Goal: Task Accomplishment & Management: Manage account settings

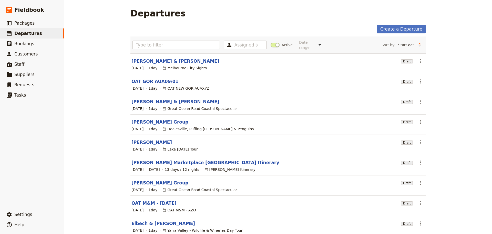
click at [133, 139] on link "[PERSON_NAME]" at bounding box center [152, 142] width 41 height 6
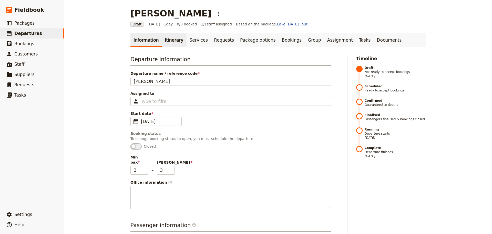
click at [163, 37] on link "Itinerary" at bounding box center [174, 40] width 25 height 14
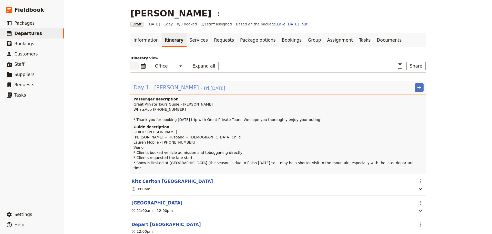
click at [186, 90] on div "Day 1 Lauren Zagami Fri , 5 Sep 2025" at bounding box center [179, 87] width 93 height 9
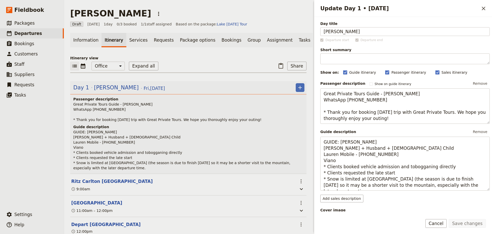
drag, startPoint x: 81, startPoint y: 148, endPoint x: 76, endPoint y: 148, distance: 4.9
click at [76, 148] on p "GUIDE: Alan E Lauren Zagame + Husband + 7YO Child Lauren Mobile - 0431 028 061 …" at bounding box center [188, 149] width 231 height 41
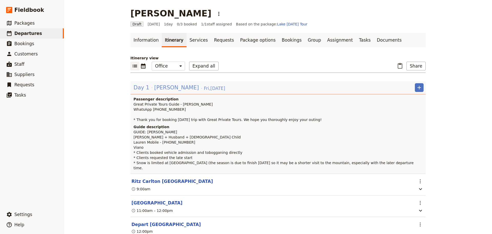
click at [167, 85] on span "[PERSON_NAME]" at bounding box center [176, 88] width 45 height 8
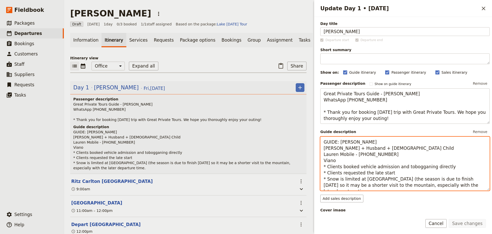
click at [345, 162] on textarea "GUIDE: Alan E Lauren Zagame + Husband + 7YO Child Lauren Mobile - 0431 028 061 …" at bounding box center [404, 163] width 169 height 54
type textarea "GUIDE: Alan E Lauren Zagame + Husband + 7YO Child Lauren Mobile - 0431 028 061 …"
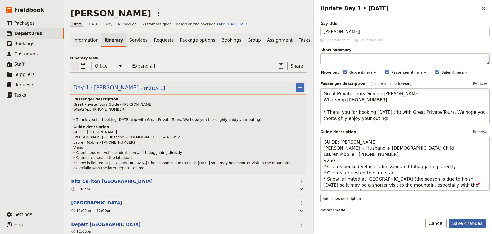
click at [469, 219] on button "Save changes" at bounding box center [467, 223] width 37 height 9
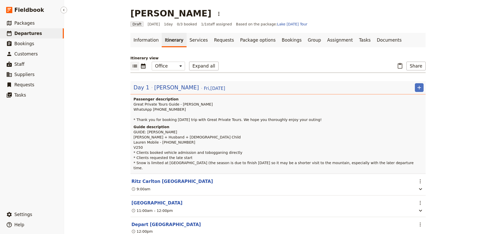
click at [31, 30] on span "Departures" at bounding box center [28, 33] width 28 height 6
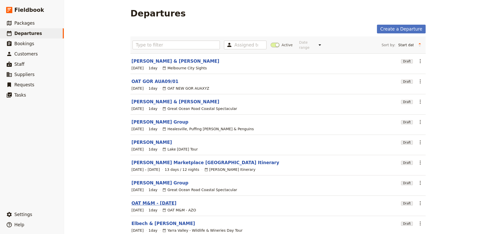
click at [154, 200] on link "OAT M&M - [DATE]" at bounding box center [154, 203] width 45 height 6
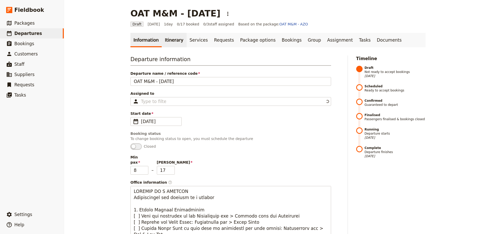
click at [169, 37] on link "Itinerary" at bounding box center [174, 40] width 25 height 14
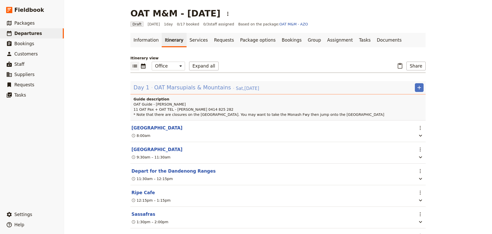
click at [167, 86] on span "OAT Marsupials & Mountains" at bounding box center [192, 88] width 77 height 8
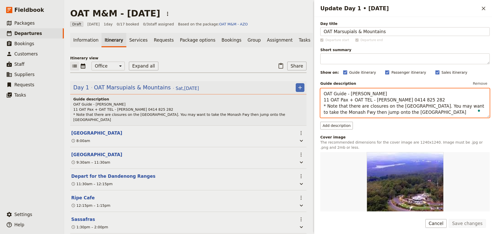
click at [327, 101] on textarea "OAT Guide - Allan Larsen 11 OAT Pax + OAT TEL - Grant Mitchell 0414 825 282 * N…" at bounding box center [404, 102] width 169 height 29
type textarea "OAT Guide - Allan Larsen 16 x OAT Pax + OAT TEL - Grant Mitchell 0414 825 282 *…"
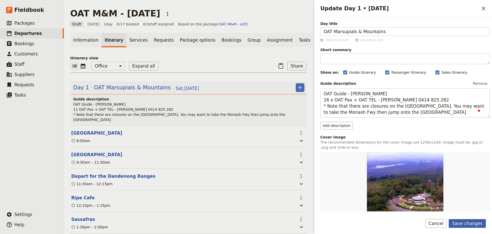
click at [466, 219] on button "Save changes" at bounding box center [467, 223] width 37 height 9
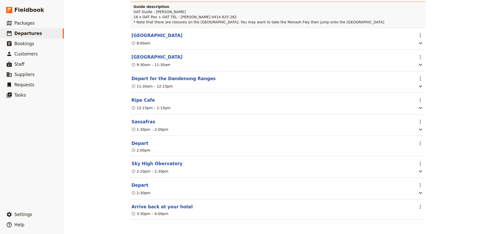
scroll to position [95, 0]
click at [154, 206] on button "Arrive back at your hotel" at bounding box center [162, 206] width 61 height 6
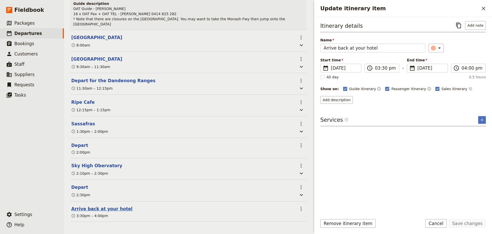
scroll to position [98, 0]
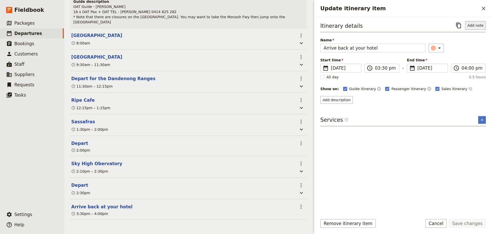
click at [481, 25] on button "Add note" at bounding box center [475, 25] width 21 height 9
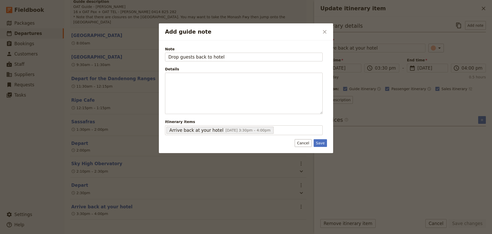
type input "Drop guests back to hotel"
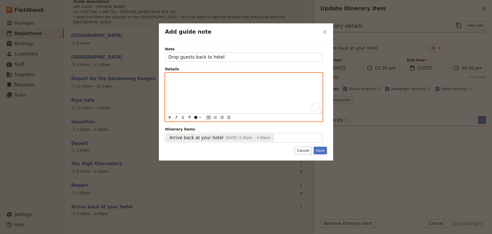
click at [207, 118] on icon "Bulleted list" at bounding box center [209, 117] width 4 height 4
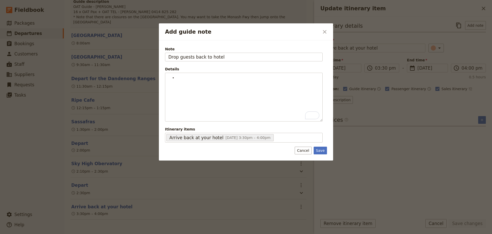
drag, startPoint x: 321, startPoint y: 153, endPoint x: 322, endPoint y: 145, distance: 8.3
click at [321, 153] on button "Save" at bounding box center [320, 150] width 13 height 8
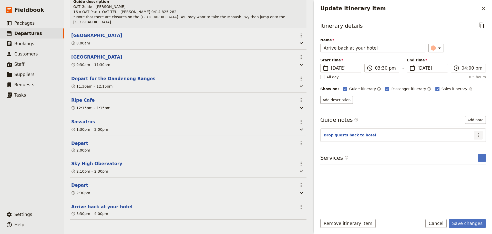
click at [479, 135] on icon "Actions" at bounding box center [478, 135] width 6 height 6
click at [477, 147] on span "Edit note" at bounding box center [468, 145] width 24 height 5
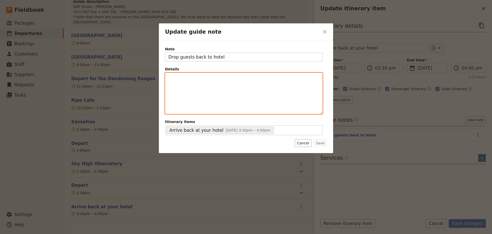
click at [212, 80] on div "Update guide note" at bounding box center [243, 93] width 157 height 41
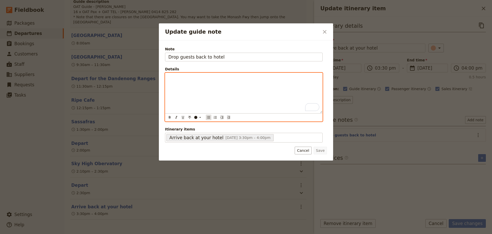
click at [209, 118] on icon "Bulleted list" at bounding box center [209, 117] width 4 height 4
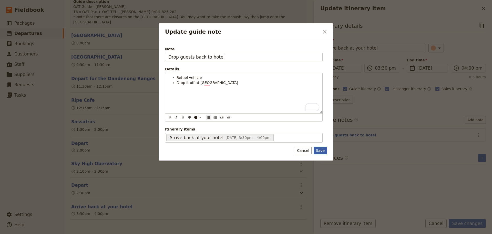
click at [325, 150] on button "Save" at bounding box center [320, 150] width 13 height 8
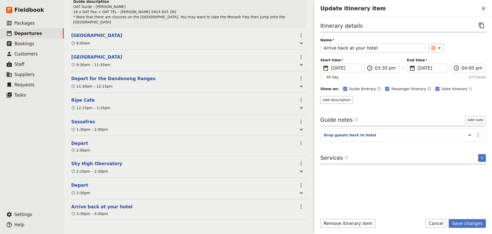
drag, startPoint x: 467, startPoint y: 223, endPoint x: 389, endPoint y: 142, distance: 112.6
click at [466, 223] on button "Save changes" at bounding box center [467, 223] width 37 height 9
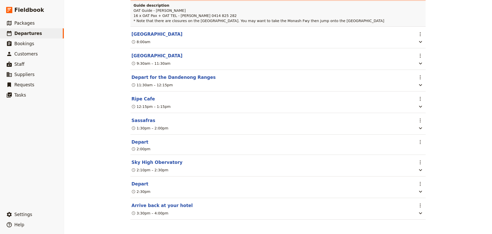
scroll to position [18, 0]
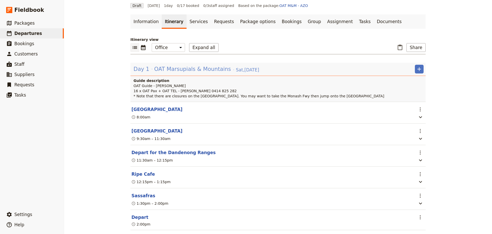
click at [154, 71] on span "OAT Marsupials & Mountains" at bounding box center [192, 69] width 77 height 8
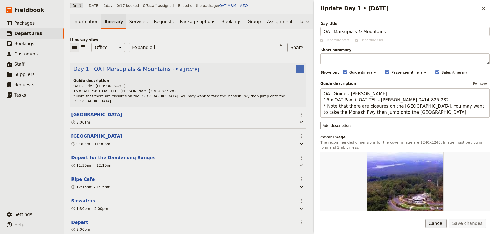
click at [441, 222] on button "Cancel" at bounding box center [437, 223] width 22 height 9
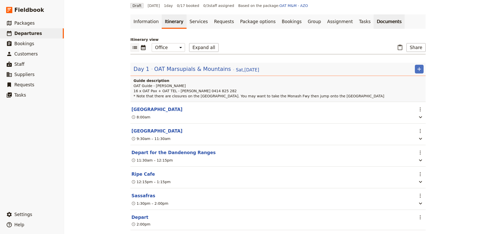
drag, startPoint x: 355, startPoint y: 23, endPoint x: 358, endPoint y: 21, distance: 3.2
click at [374, 23] on link "Documents" at bounding box center [389, 21] width 31 height 14
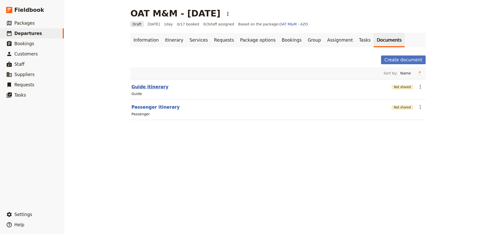
click at [141, 87] on button "Guide itinerary" at bounding box center [150, 87] width 37 height 6
select select "STAFF"
select select "RUN_SHEET"
select select "DEFAULT"
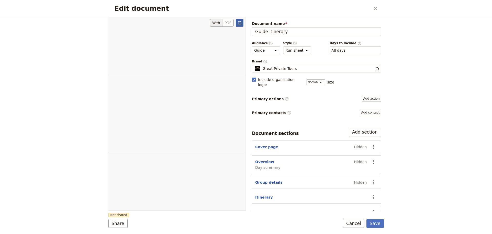
click at [240, 23] on icon "Open full preview" at bounding box center [240, 23] width 4 height 4
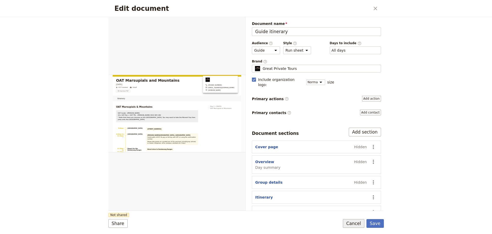
click at [360, 219] on form "Web PDF ​ Document name Guide itinerary Preview Audience ​ Public Passenger Gui…" at bounding box center [246, 125] width 276 height 217
click at [358, 222] on button "Cancel" at bounding box center [354, 223] width 22 height 9
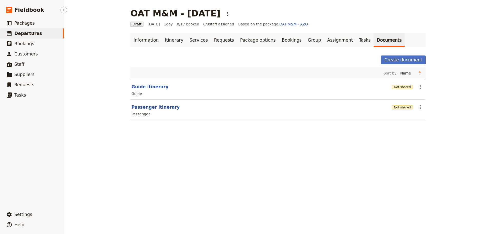
click at [28, 31] on span "Departures" at bounding box center [28, 33] width 28 height 5
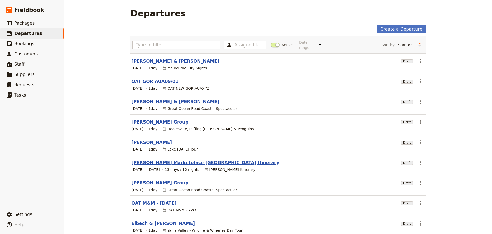
click at [148, 159] on link "[PERSON_NAME] Marketplace [GEOGRAPHIC_DATA] Itinerary" at bounding box center [206, 162] width 148 height 6
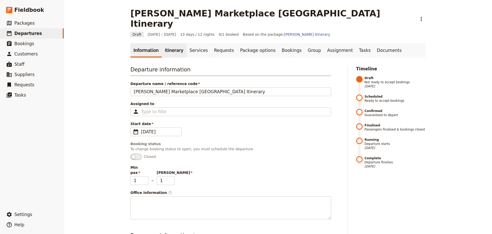
click at [169, 43] on link "Itinerary" at bounding box center [174, 50] width 25 height 14
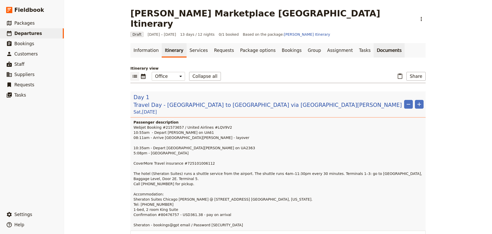
click at [374, 43] on link "Documents" at bounding box center [389, 50] width 31 height 14
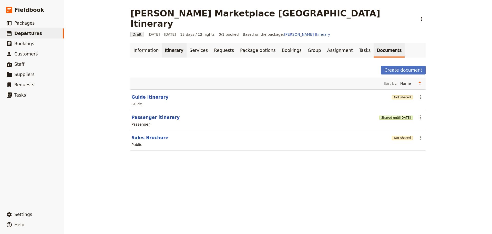
click at [167, 45] on link "Itinerary" at bounding box center [174, 50] width 25 height 14
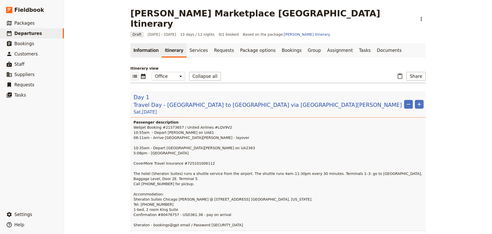
click at [143, 43] on link "Information" at bounding box center [146, 50] width 31 height 14
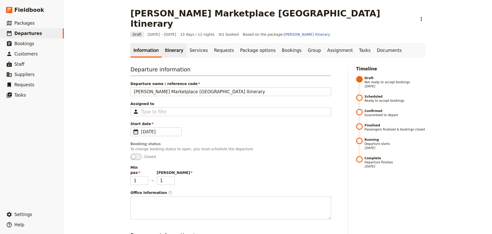
click at [170, 43] on link "Itinerary" at bounding box center [174, 50] width 25 height 14
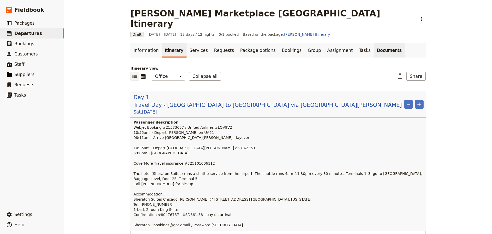
click at [374, 43] on link "Documents" at bounding box center [389, 50] width 31 height 14
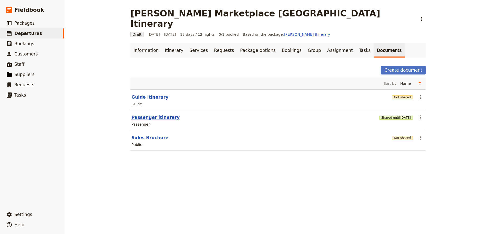
click at [142, 114] on button "Passenger itinerary" at bounding box center [156, 117] width 48 height 6
select select "PASSENGER"
select select "RUN_SHEET"
select select "DEFAULT"
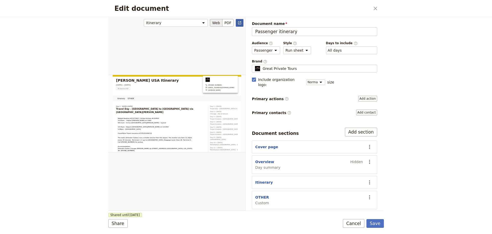
click at [240, 25] on link "​" at bounding box center [240, 23] width 8 height 8
click at [240, 22] on icon "Open full preview" at bounding box center [239, 22] width 3 height 3
click at [263, 194] on button "OTHER" at bounding box center [262, 196] width 14 height 5
select select "CUSTOM"
select select "default"
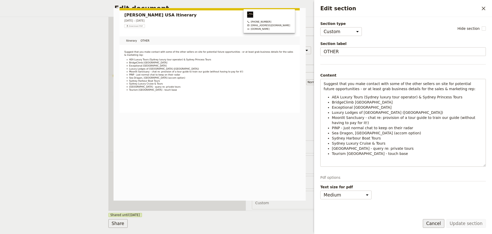
click at [431, 223] on button "Cancel" at bounding box center [434, 223] width 22 height 9
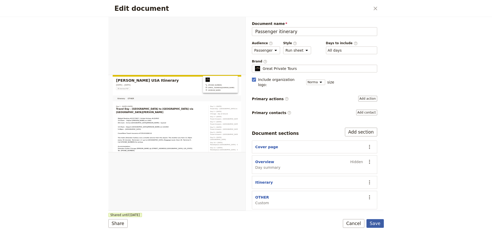
click at [381, 224] on button "Save" at bounding box center [375, 223] width 17 height 9
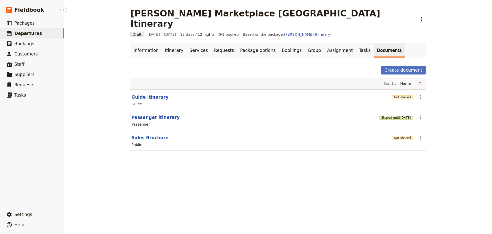
click at [20, 33] on span "Departures" at bounding box center [28, 33] width 28 height 5
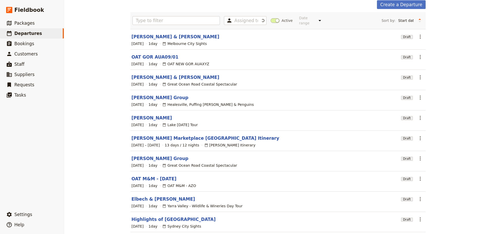
scroll to position [44, 0]
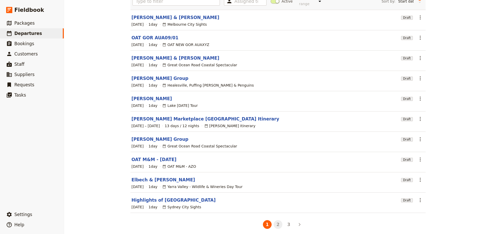
click at [275, 221] on button "2" at bounding box center [278, 224] width 9 height 9
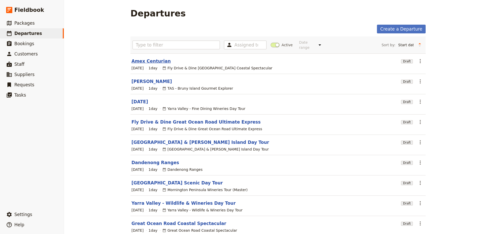
click at [140, 58] on link "Amex Centurian" at bounding box center [151, 61] width 39 height 6
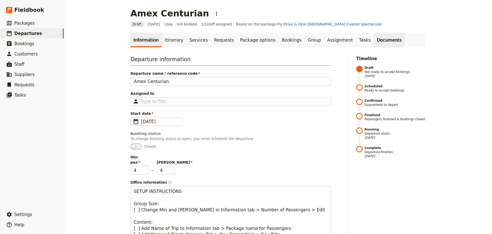
click at [374, 38] on link "Documents" at bounding box center [389, 40] width 31 height 14
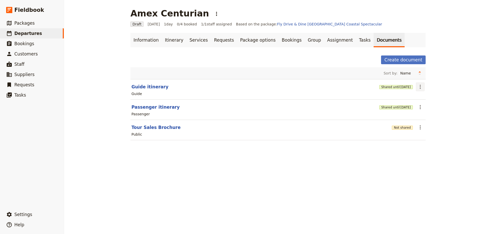
click at [419, 87] on icon "Actions" at bounding box center [420, 87] width 6 height 6
click at [418, 99] on span "Share" at bounding box center [423, 97] width 10 height 5
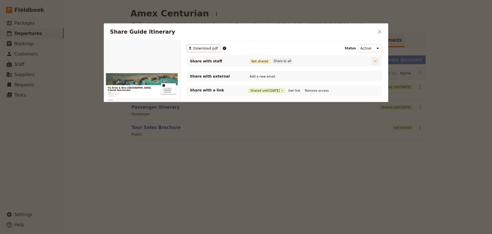
click at [277, 62] on button "Share to all" at bounding box center [283, 61] width 20 height 6
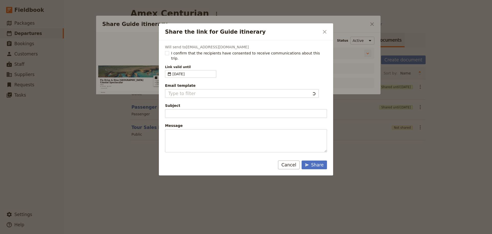
type input "Document shared with you: Guide itinerary - Fly Drive & Dine Great Ocean Road C…"
type textarea "Good Morning / Afternoon, We are looking forward to welcoming you on our XYZ Da…"
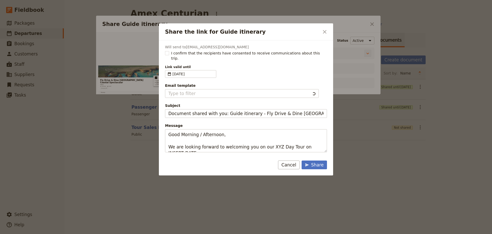
type input "Client Itinerary Template"
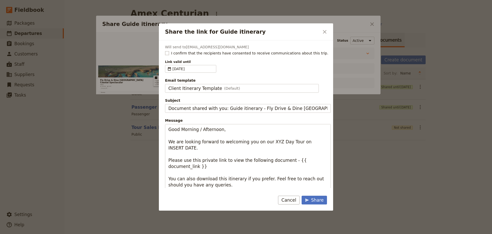
click at [167, 52] on rect "Share the link for Guide itinerary" at bounding box center [167, 53] width 4 height 4
click at [165, 51] on input "I confirm that the recipients have consented to receive communications about th…" at bounding box center [165, 50] width 0 height 0
checkbox input "true"
click at [187, 88] on span "Client Itinerary Template" at bounding box center [195, 88] width 54 height 6
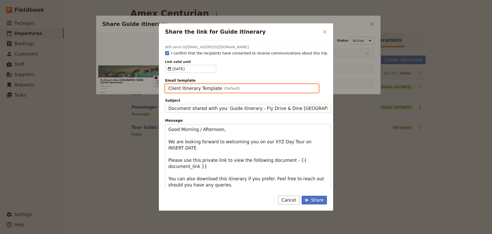
click at [168, 84] on input "Client Itinerary Template" at bounding box center [168, 84] width 0 height 0
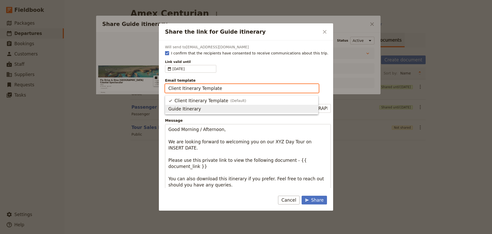
click at [186, 109] on span "Guide Itinerary" at bounding box center [184, 109] width 33 height 6
type input "Guide Itinerary"
type input "TOUR NAME & Date"
type textarea "Hi {{ contact_name }} Please find a link to your upcoming tour of Fly Drive & D…"
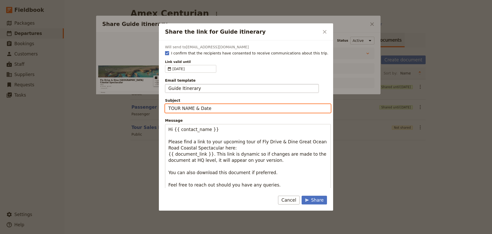
drag, startPoint x: 218, startPoint y: 111, endPoint x: 149, endPoint y: 102, distance: 70.0
click at [149, 233] on div "Share the link for Guide itinerary ​ Will send to mallyconsulting@gmail.com I c…" at bounding box center [246, 234] width 492 height 0
type input "FDD GOR - Sun 14 Sept"
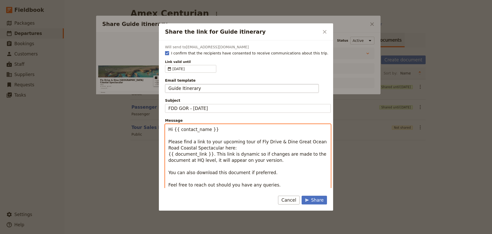
drag, startPoint x: 221, startPoint y: 130, endPoint x: 174, endPoint y: 127, distance: 47.2
click at [174, 127] on textarea "Hi {{ contact_name }} Please find a link to your upcoming tour of Fly Drive & D…" at bounding box center [248, 166] width 166 height 85
click at [271, 171] on textarea "Hi Marlene Please find a link to your upcoming tour of Fly Drive & Dine Great O…" at bounding box center [248, 166] width 166 height 85
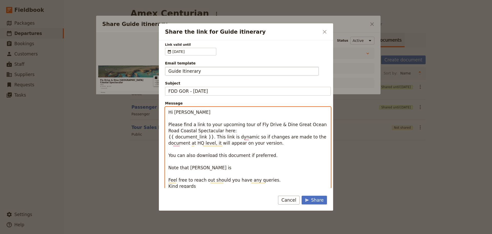
scroll to position [34, 0]
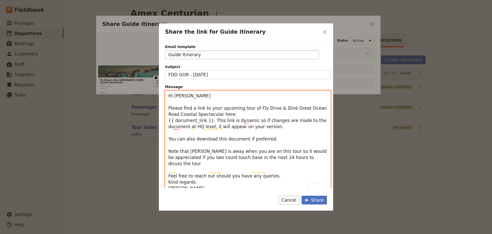
click at [268, 157] on textarea "Hi Marlene Please find a link to your upcoming tour of Fly Drive & Dine Great O…" at bounding box center [248, 141] width 166 height 103
click at [302, 157] on textarea "Hi Marlene Please find a link to your upcoming tour of Fly Drive & Dine Great O…" at bounding box center [248, 141] width 166 height 103
click at [286, 159] on textarea "Hi Marlene Please find a link to your upcoming tour of Fly Drive & Dine Great O…" at bounding box center [248, 141] width 166 height 103
type textarea "Hi Marlene Please find a link to your upcoming tour of Fly Drive & Dine Great O…"
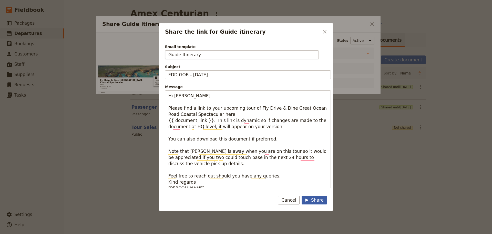
click at [317, 199] on div "Share" at bounding box center [314, 200] width 19 height 6
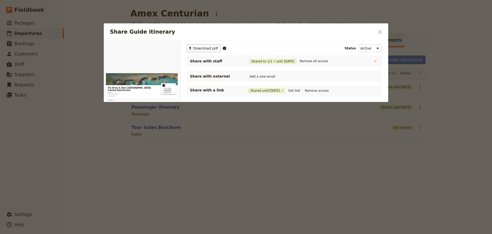
drag, startPoint x: 376, startPoint y: 34, endPoint x: 347, endPoint y: 33, distance: 29.8
click at [376, 34] on button "​" at bounding box center [380, 31] width 9 height 9
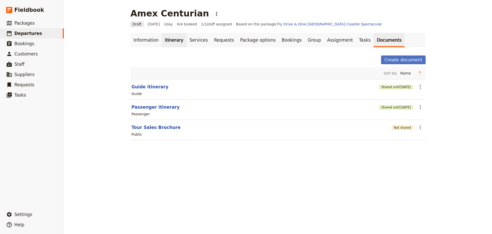
click at [172, 39] on link "Itinerary" at bounding box center [174, 40] width 25 height 14
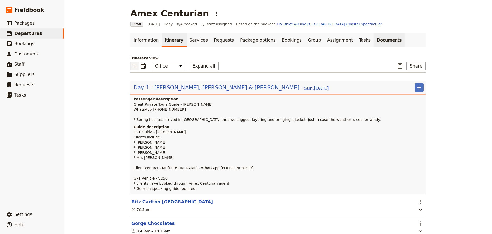
click at [374, 39] on link "Documents" at bounding box center [389, 40] width 31 height 14
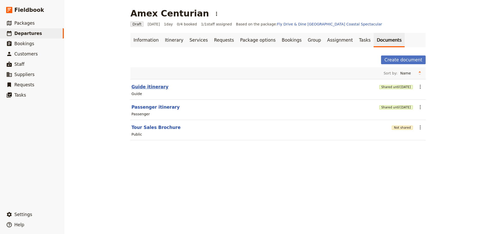
drag, startPoint x: 144, startPoint y: 90, endPoint x: 147, endPoint y: 85, distance: 6.0
click at [144, 88] on section "Guide itinerary Shared until 14 Oct 2025 ​ Guide" at bounding box center [278, 89] width 295 height 21
click at [147, 85] on button "Guide itinerary" at bounding box center [150, 87] width 37 height 6
select select "STAFF"
select select "RUN_SHEET"
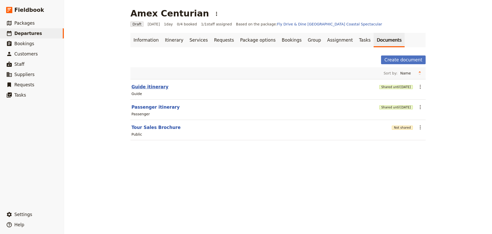
select select "DEFAULT"
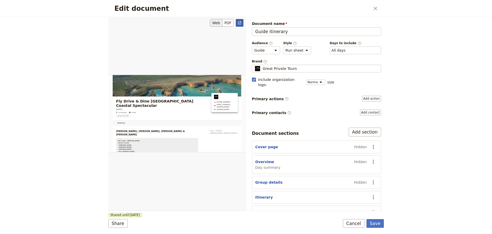
click at [243, 23] on div "Web PDF ​" at bounding box center [177, 113] width 138 height 193
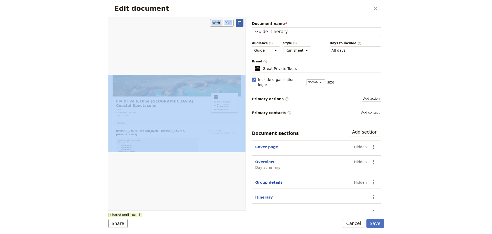
click at [243, 23] on link "​" at bounding box center [240, 23] width 8 height 8
click at [360, 221] on button "Cancel" at bounding box center [354, 223] width 22 height 9
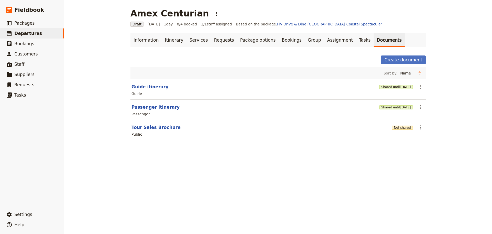
click at [140, 107] on button "Passenger itinerary" at bounding box center [156, 107] width 48 height 6
select select "PASSENGER"
select select "DEFAULT"
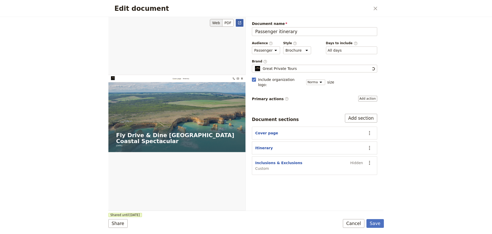
click at [239, 24] on icon "Open full preview" at bounding box center [240, 23] width 4 height 4
click at [356, 223] on button "Cancel" at bounding box center [354, 223] width 22 height 9
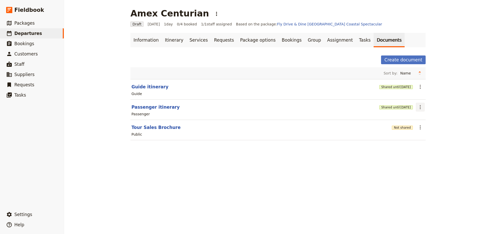
click at [420, 107] on icon "Actions" at bounding box center [420, 107] width 6 height 6
click at [421, 118] on span "Share" at bounding box center [423, 118] width 10 height 5
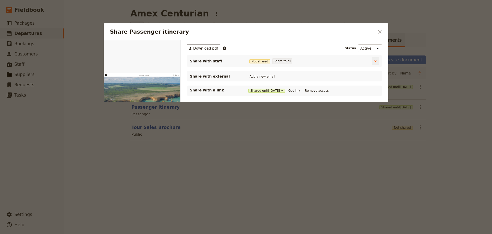
click at [276, 61] on button "Share to all" at bounding box center [283, 61] width 20 height 6
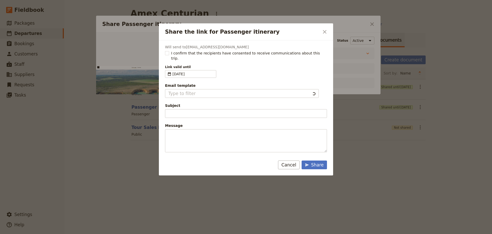
type input "Document shared with you: Passenger itinerary - Fly Drive & Dine Great Ocean Ro…"
type textarea "Good Morning / Afternoon, We are looking forward to welcoming you on our XYZ Da…"
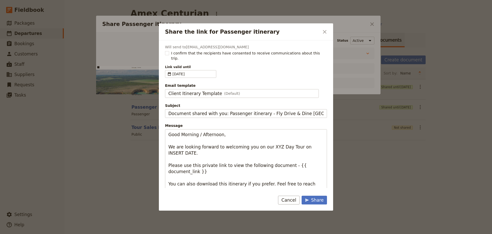
type input "Client Itinerary Template"
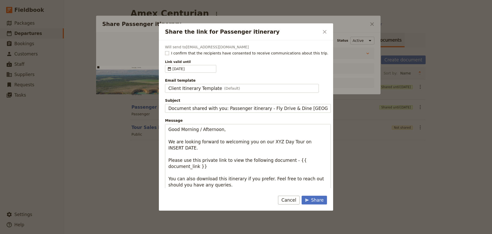
click at [166, 53] on rect "Share the link for Passenger itinerary" at bounding box center [167, 53] width 4 height 4
click at [165, 51] on input "I confirm that the recipients have consented to receive communications about th…" at bounding box center [165, 50] width 0 height 0
checkbox input "true"
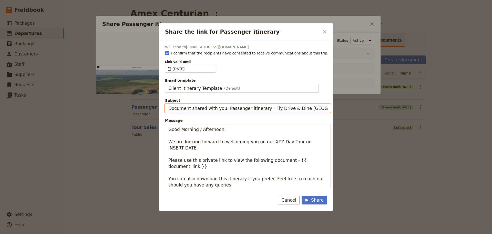
drag, startPoint x: 223, startPoint y: 108, endPoint x: 125, endPoint y: 104, distance: 98.3
click at [125, 233] on div "Share the link for Passenger itinerary ​ Will send to mallyconsulting@gmail.com…" at bounding box center [246, 234] width 492 height 0
type input "Passenger itinerary - Fly Drive & Dine Great Ocean Road Coastal Spectacular"
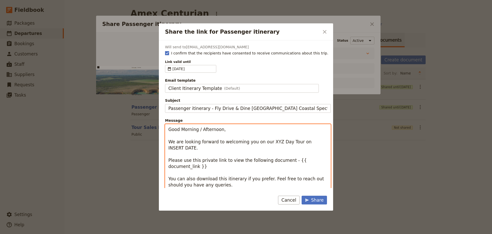
drag, startPoint x: 224, startPoint y: 130, endPoint x: 162, endPoint y: 132, distance: 62.1
click at [162, 132] on div "Will send to mallyconsulting@gmail.com I confirm that the recipients have conse…" at bounding box center [246, 113] width 174 height 147
drag, startPoint x: 184, startPoint y: 146, endPoint x: 159, endPoint y: 131, distance: 29.4
click at [159, 129] on div "Share the link for Passenger itinerary ​ Will send to mallyconsulting@gmail.com…" at bounding box center [246, 117] width 492 height 234
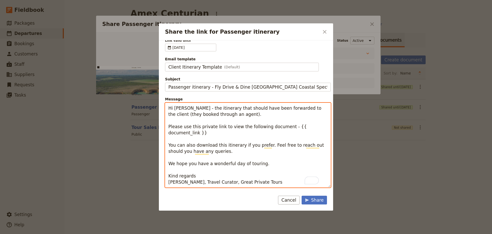
drag, startPoint x: 266, startPoint y: 168, endPoint x: 198, endPoint y: 172, distance: 68.0
click at [211, 172] on textarea "Hi Marlene FYI - the itinerary that should have been forwarded to the client (t…" at bounding box center [248, 145] width 166 height 85
drag, startPoint x: 254, startPoint y: 165, endPoint x: 163, endPoint y: 163, distance: 91.0
click at [163, 163] on div "Will send to mallyconsulting@gmail.com I confirm that the recipients have conse…" at bounding box center [246, 113] width 174 height 147
click at [202, 170] on textarea "Hi Marlene FYI - the itinerary that should have been forwarded to the client (t…" at bounding box center [248, 145] width 166 height 85
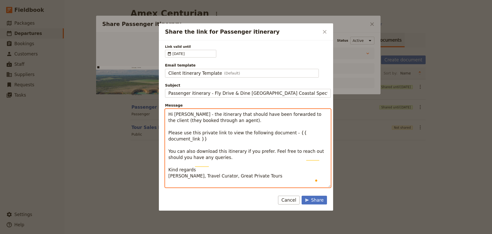
scroll to position [9, 0]
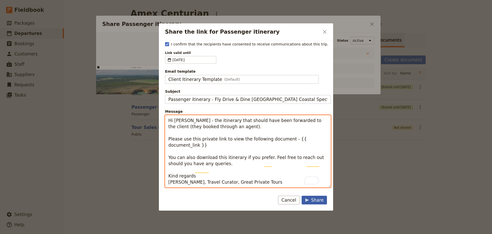
type textarea "Hi Marlene FYI - the itinerary that should have been forwarded to the client (t…"
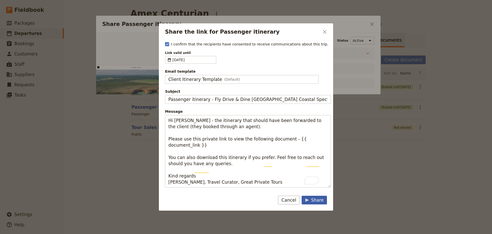
click at [316, 203] on button "Share" at bounding box center [314, 199] width 25 height 9
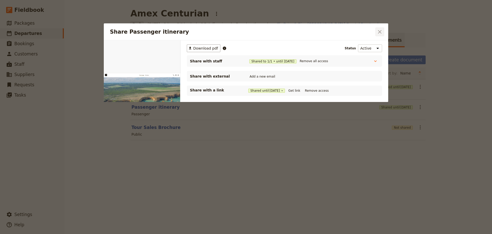
click at [379, 29] on icon "Close dialog" at bounding box center [380, 32] width 6 height 6
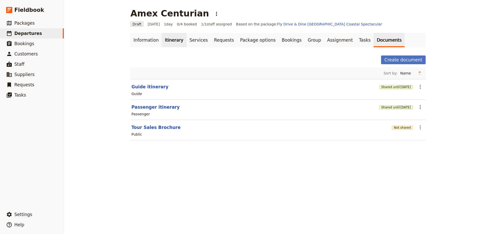
click at [169, 43] on link "Itinerary" at bounding box center [174, 40] width 25 height 14
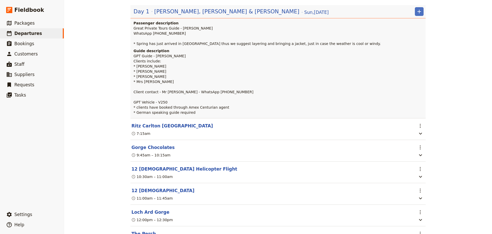
scroll to position [128, 0]
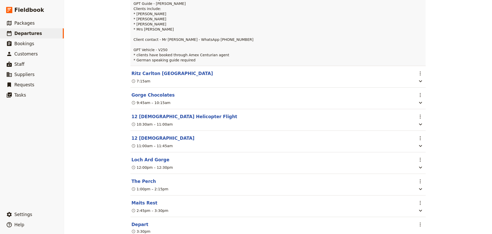
click at [138, 184] on button "The Perch" at bounding box center [144, 181] width 25 height 6
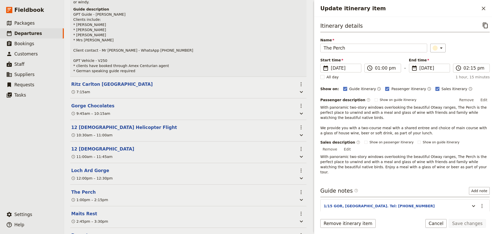
scroll to position [131, 0]
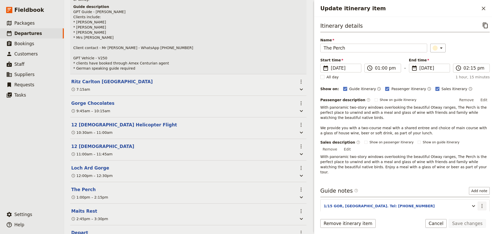
click at [481, 201] on button "​" at bounding box center [482, 205] width 9 height 9
click at [472, 206] on span "Edit note" at bounding box center [464, 205] width 16 height 5
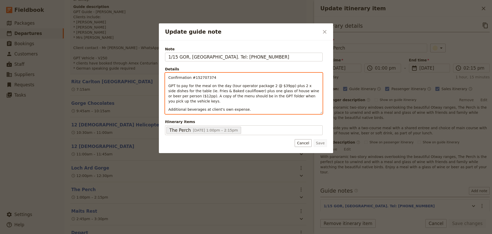
click at [207, 97] on span "GPT to pay for the meal on the day (tour operator package 2 @ $39pp) plus 2 x s…" at bounding box center [244, 93] width 152 height 19
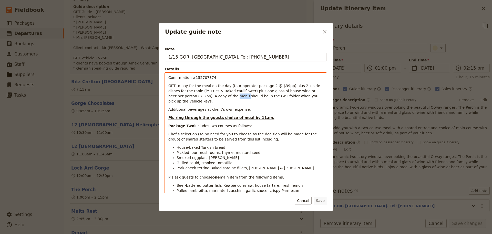
click at [207, 97] on span "GPT to pay for the meal on the day (tour operator package 2 @ $39pp) plus 2 x s…" at bounding box center [244, 93] width 153 height 19
click at [218, 96] on span "GPT to pay for the meal on the day (tour operator package 2 @ $39pp) plus 2 x s…" at bounding box center [244, 93] width 153 height 19
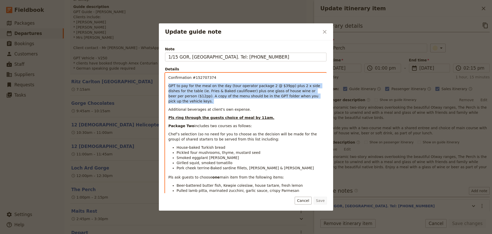
click at [218, 96] on span "GPT to pay for the meal on the day (tour operator package 2 @ $39pp) plus 2 x s…" at bounding box center [244, 93] width 153 height 19
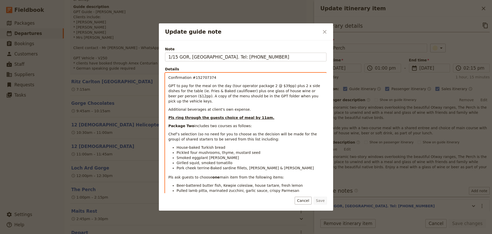
click at [219, 96] on span "GPT to pay for the meal on the day (tour operator package 2 @ $39pp) plus 2 x s…" at bounding box center [244, 93] width 153 height 19
click at [222, 107] on span "Additional beverages at client's own expense." at bounding box center [209, 109] width 83 height 4
click at [221, 96] on span "GPT to pay for the meal on the day (tour operator package 2 @ $39pp) plus 2 x s…" at bounding box center [244, 93] width 153 height 19
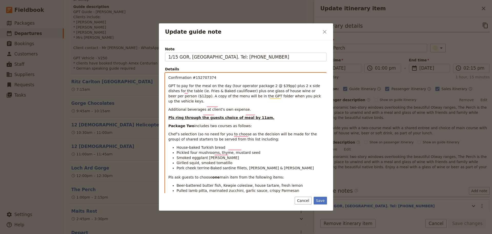
click at [312, 95] on p "GPT to pay for the meal on the day (tour operator package 2 @ $39pp) plus 2 x s…" at bounding box center [245, 93] width 155 height 21
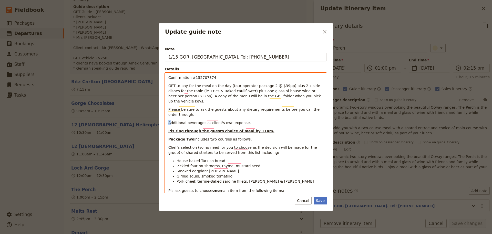
click at [168, 119] on div "Confirmation #152707374 GPT to pay for the meal on the day (tour operator packa…" at bounding box center [245, 153] width 161 height 160
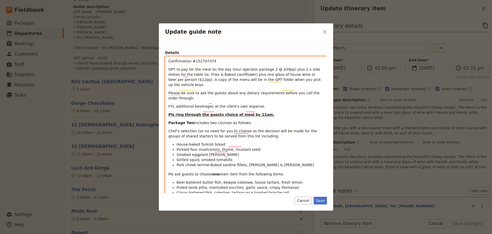
scroll to position [0, 0]
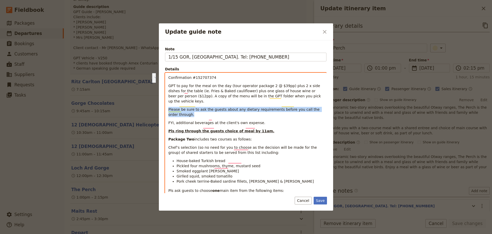
drag, startPoint x: 176, startPoint y: 110, endPoint x: 165, endPoint y: 104, distance: 12.2
click at [165, 104] on div "Note 1/15 GOR, Lavers Hill. Tel: 5237 3110 Details Confirmation #152707374 GPT …" at bounding box center [246, 119] width 162 height 147
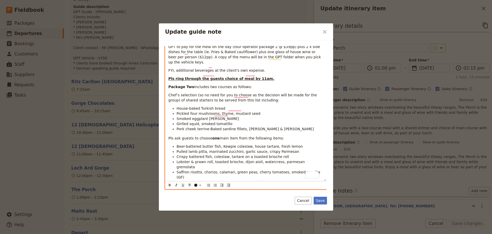
scroll to position [57, 0]
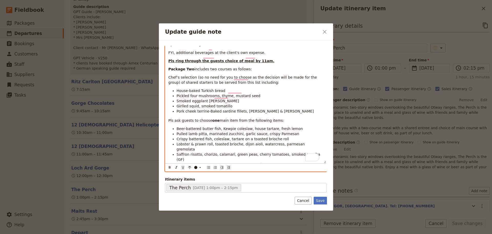
click at [284, 155] on div "Confirmation #152707374 GPT to pay for the meal on the day (tour operator packa…" at bounding box center [245, 89] width 161 height 147
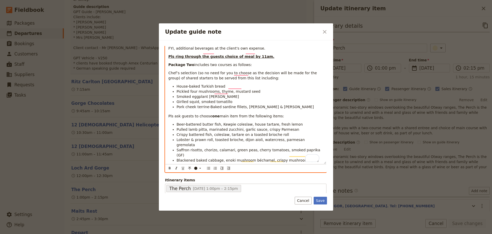
scroll to position [62, 0]
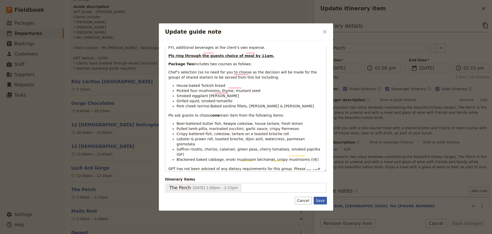
click at [320, 200] on button "Save" at bounding box center [320, 200] width 13 height 8
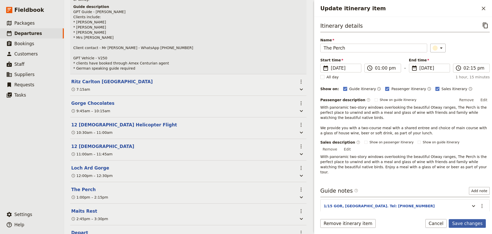
click at [468, 222] on button "Save changes" at bounding box center [467, 223] width 37 height 9
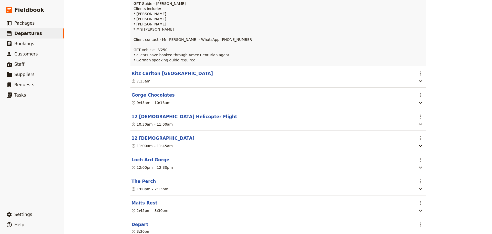
scroll to position [26, 0]
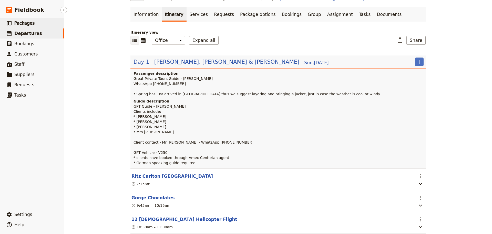
click at [23, 19] on link "​ Packages" at bounding box center [32, 23] width 64 height 10
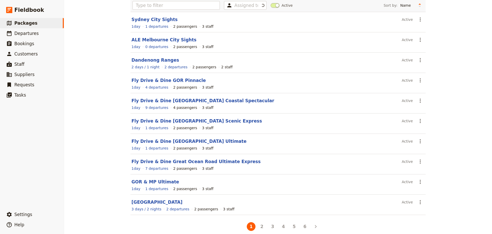
scroll to position [44, 0]
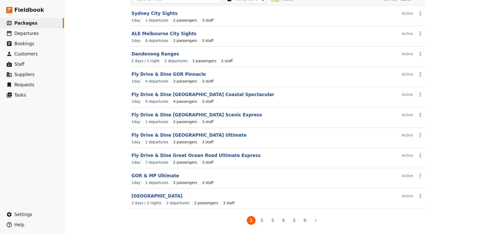
click at [281, 219] on button "4" at bounding box center [283, 220] width 9 height 9
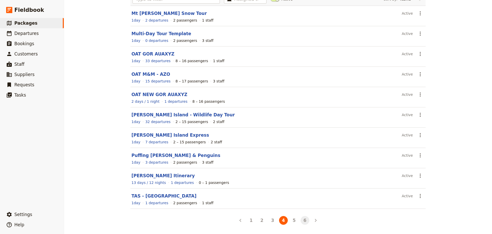
click at [303, 221] on button "6" at bounding box center [305, 220] width 9 height 9
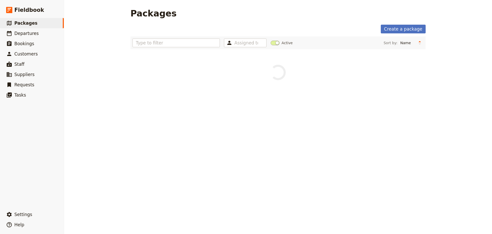
scroll to position [0, 0]
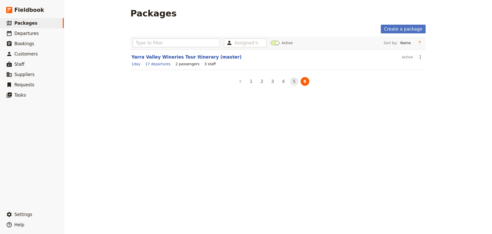
click at [290, 81] on button "5" at bounding box center [294, 81] width 9 height 9
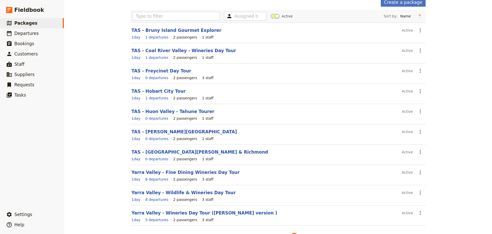
scroll to position [44, 0]
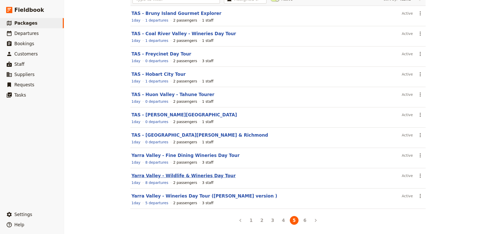
click at [182, 176] on link "Yarra Valley - Wildlife & Wineries Day Tour" at bounding box center [184, 175] width 104 height 5
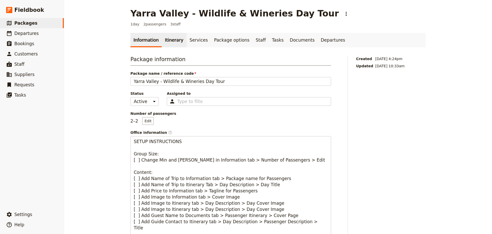
click at [163, 37] on link "Itinerary" at bounding box center [174, 40] width 25 height 14
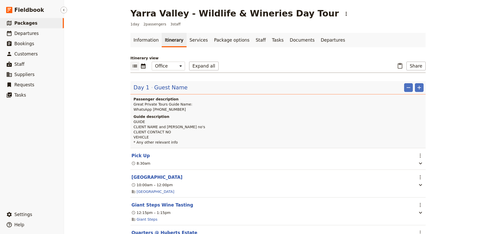
click at [33, 22] on link "​ Packages" at bounding box center [32, 23] width 64 height 10
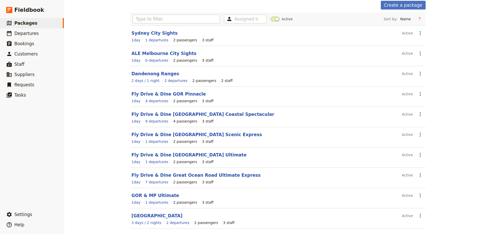
scroll to position [44, 0]
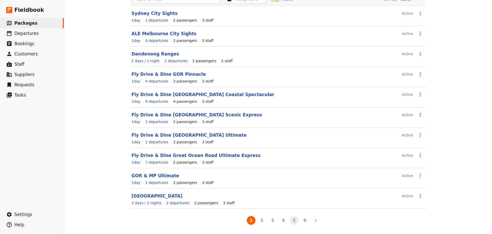
click at [294, 224] on button "5" at bounding box center [294, 220] width 9 height 9
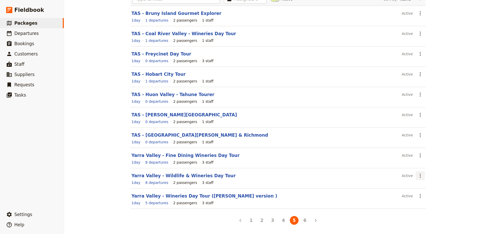
click at [421, 175] on button "​" at bounding box center [420, 175] width 9 height 9
click at [426, 194] on span "Schedule a departure" at bounding box center [437, 193] width 39 height 5
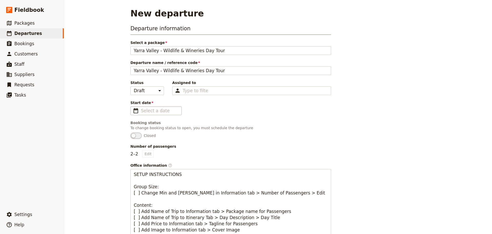
click at [133, 109] on span "​" at bounding box center [136, 110] width 6 height 6
click at [141, 109] on input "Start date ​" at bounding box center [159, 110] width 37 height 6
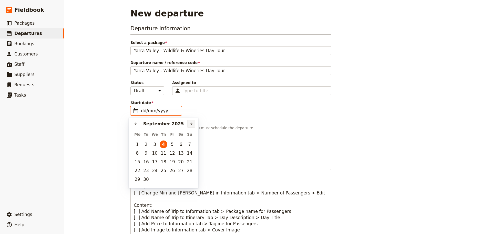
click at [191, 123] on icon "Next month" at bounding box center [191, 124] width 4 height 4
click at [172, 151] on button "9" at bounding box center [172, 153] width 8 height 8
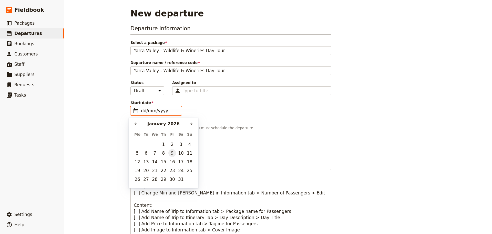
type input "[DATE]"
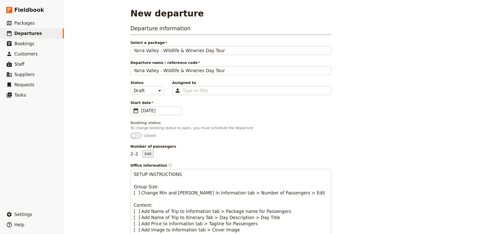
click at [145, 153] on button "Edit" at bounding box center [148, 154] width 12 height 8
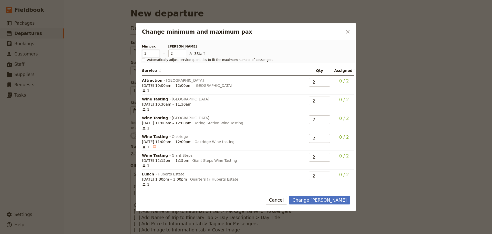
click at [157, 52] on input "3" at bounding box center [151, 53] width 18 height 8
type input "4"
click at [157, 52] on input "4" at bounding box center [151, 53] width 18 height 8
click at [183, 53] on input "5" at bounding box center [177, 53] width 18 height 8
click at [183, 53] on input "6" at bounding box center [177, 53] width 18 height 8
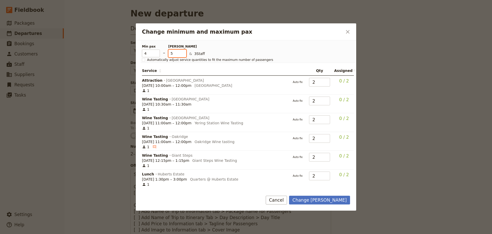
click at [182, 55] on input "5" at bounding box center [177, 53] width 18 height 8
type input "4"
click at [182, 55] on input "4" at bounding box center [177, 53] width 18 height 8
click at [323, 81] on input "3" at bounding box center [319, 82] width 21 height 9
type input "4"
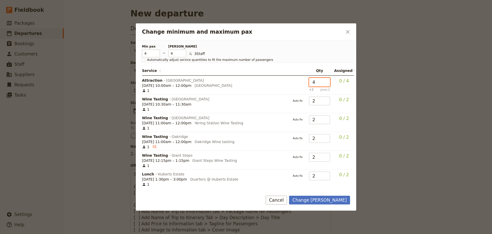
click at [323, 81] on input "4" at bounding box center [319, 82] width 21 height 9
click at [323, 136] on input "3" at bounding box center [319, 138] width 21 height 9
type input "4"
click at [323, 136] on input "4" at bounding box center [319, 138] width 21 height 9
click at [334, 199] on button "Change max pax" at bounding box center [319, 199] width 61 height 9
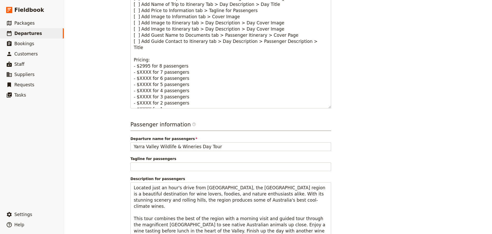
scroll to position [246, 0]
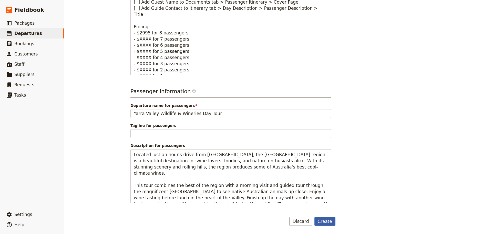
click at [320, 222] on button "Create" at bounding box center [325, 221] width 21 height 9
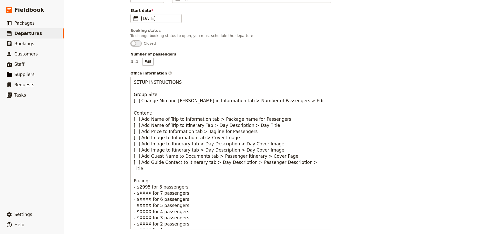
scroll to position [23, 0]
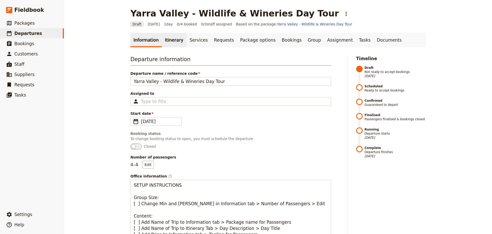
click at [165, 41] on link "Itinerary" at bounding box center [174, 40] width 25 height 14
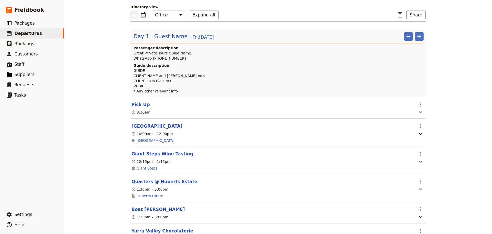
scroll to position [51, 0]
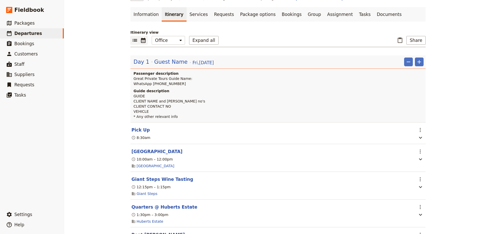
click at [140, 37] on icon "Calendar view" at bounding box center [143, 40] width 6 height 6
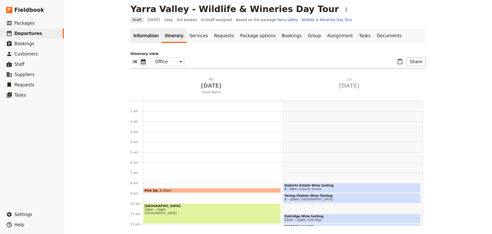
scroll to position [67, 0]
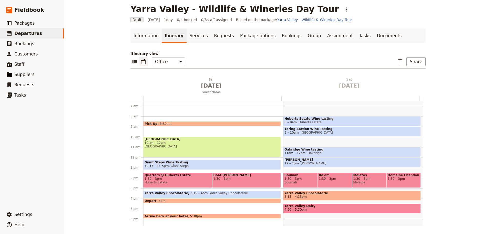
click at [178, 145] on span "[GEOGRAPHIC_DATA]" at bounding box center [212, 146] width 135 height 4
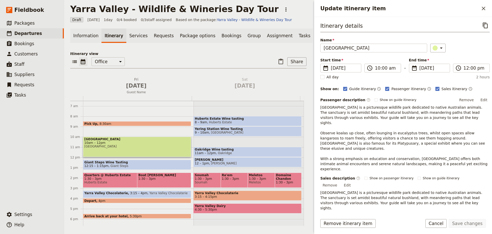
click at [482, 100] on button "Edit" at bounding box center [484, 100] width 12 height 8
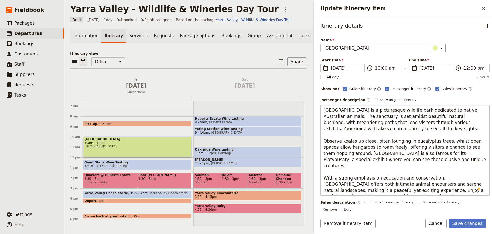
type textarea "[GEOGRAPHIC_DATA] is a picturesque wildlife park dedicated to native Australian…"
click at [474, 221] on button "Save changes" at bounding box center [467, 223] width 37 height 9
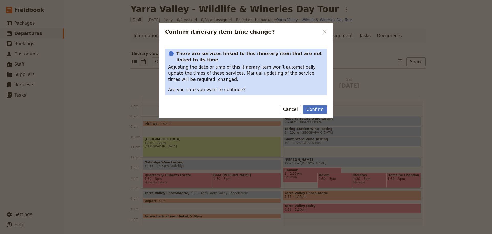
click at [317, 114] on div "Confirm Cancel" at bounding box center [246, 110] width 174 height 15
click at [318, 112] on button "Confirm" at bounding box center [315, 109] width 24 height 9
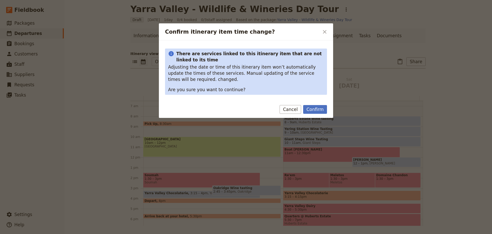
drag, startPoint x: 168, startPoint y: 176, endPoint x: 168, endPoint y: 165, distance: 10.8
click at [170, 167] on body "Fieldbook ​ ​ Fieldbook ​ ​ Packages ​ Departures ​ Bookings ​ Customers ​ Staf…" at bounding box center [246, 117] width 492 height 234
click at [318, 111] on button "Confirm" at bounding box center [315, 109] width 24 height 9
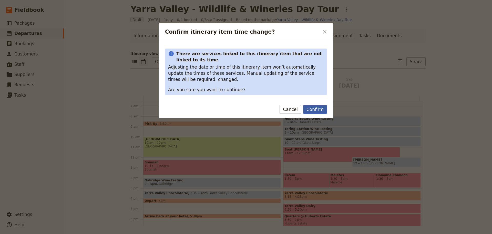
click at [316, 108] on button "Confirm" at bounding box center [315, 109] width 24 height 9
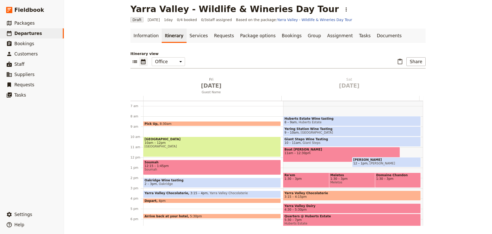
drag, startPoint x: 194, startPoint y: 190, endPoint x: 91, endPoint y: 189, distance: 103.1
click at [91, 189] on div "Yarra Valley - Wildlife & Wineries Day Tour ​ Draft 9 Jan 2026 1 day 0/4 booked…" at bounding box center [278, 117] width 428 height 234
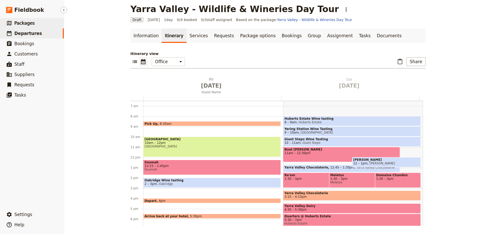
click at [37, 23] on link "​ Packages" at bounding box center [32, 23] width 64 height 10
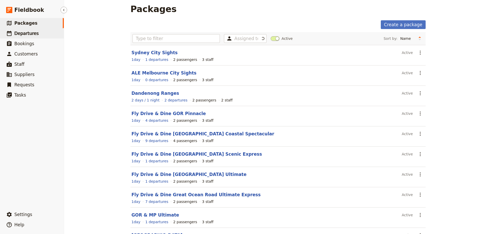
click at [43, 36] on link "​ Departures" at bounding box center [32, 33] width 64 height 10
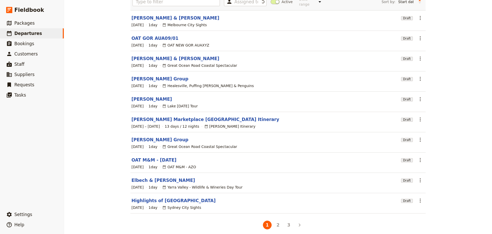
scroll to position [44, 0]
click at [290, 220] on button "3" at bounding box center [289, 224] width 9 height 9
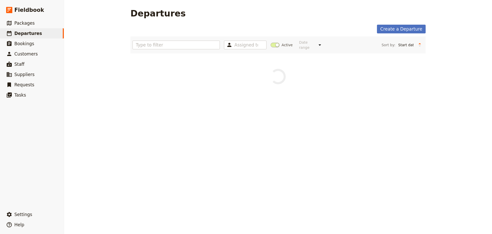
scroll to position [0, 0]
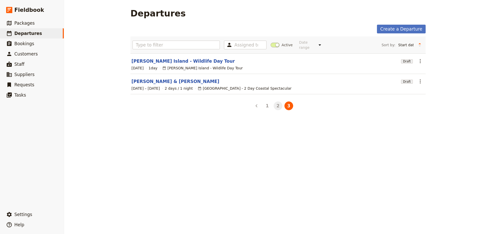
click at [275, 102] on button "2" at bounding box center [278, 105] width 9 height 9
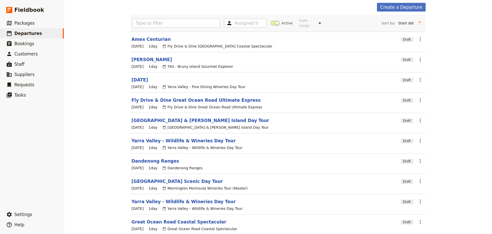
scroll to position [44, 0]
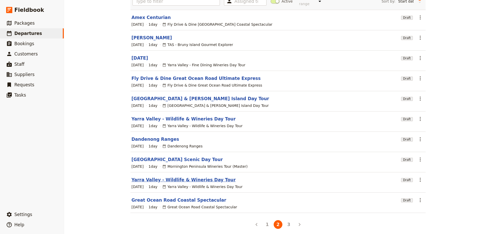
click at [161, 176] on link "Yarra Valley - Wildlife & Wineries Day Tour" at bounding box center [184, 179] width 104 height 6
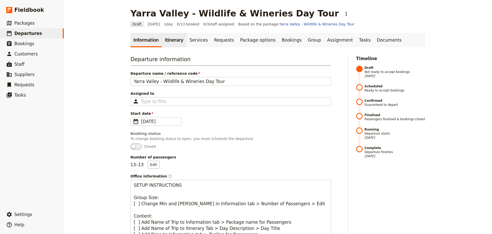
click at [176, 41] on link "Itinerary" at bounding box center [174, 40] width 25 height 14
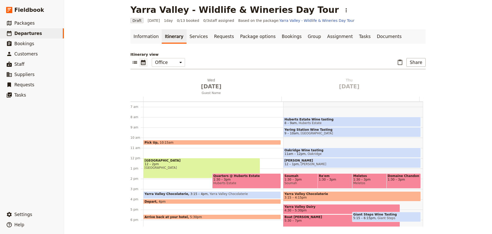
scroll to position [4, 0]
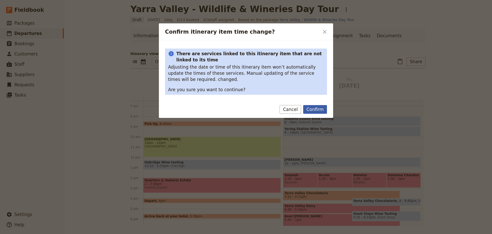
click at [310, 109] on button "Confirm" at bounding box center [315, 109] width 24 height 9
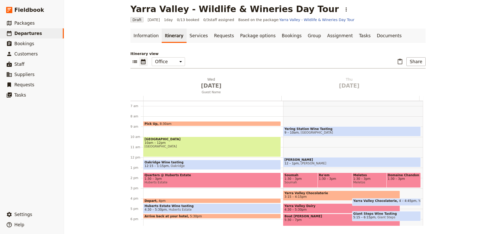
click at [151, 176] on span "Quarters @ Huberts Estate" at bounding box center [212, 175] width 135 height 4
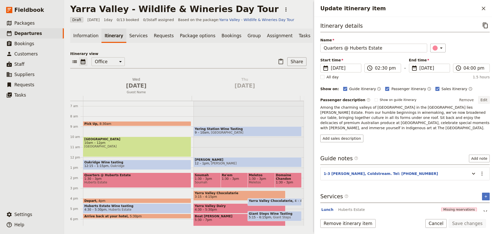
click at [481, 98] on button "Edit" at bounding box center [484, 100] width 12 height 8
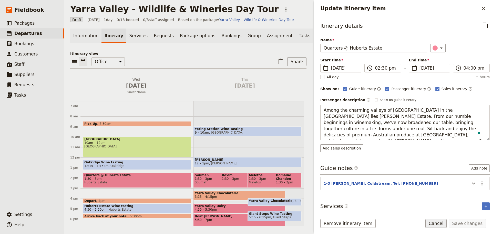
drag, startPoint x: 444, startPoint y: 220, endPoint x: 434, endPoint y: 219, distance: 9.2
click at [443, 220] on button "Cancel" at bounding box center [437, 223] width 22 height 9
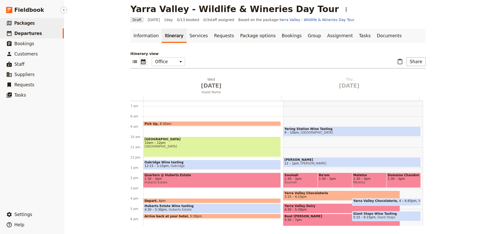
click at [38, 23] on link "​ Packages" at bounding box center [32, 23] width 64 height 10
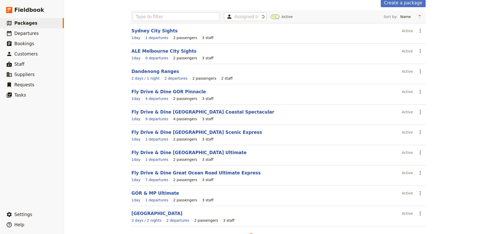
scroll to position [44, 0]
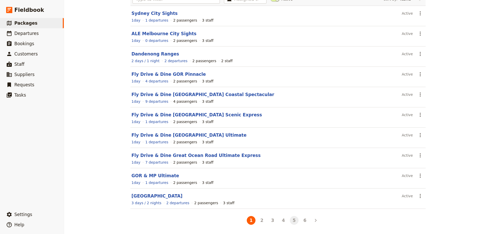
click at [296, 220] on button "5" at bounding box center [294, 220] width 9 height 9
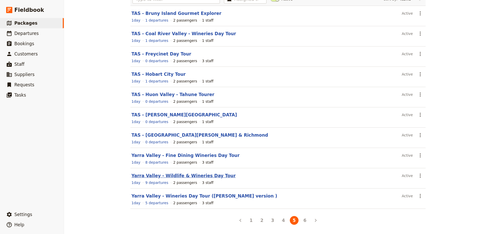
click at [150, 174] on link "Yarra Valley - Wildlife & Wineries Day Tour" at bounding box center [184, 175] width 104 height 5
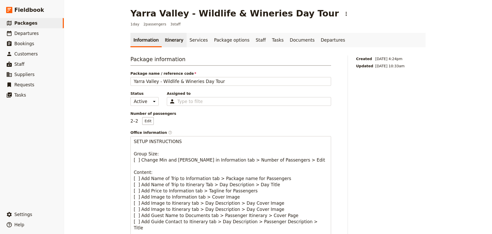
click at [163, 42] on link "Itinerary" at bounding box center [174, 40] width 25 height 14
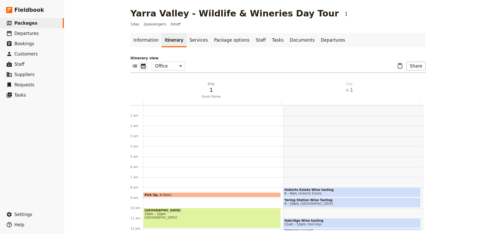
scroll to position [67, 0]
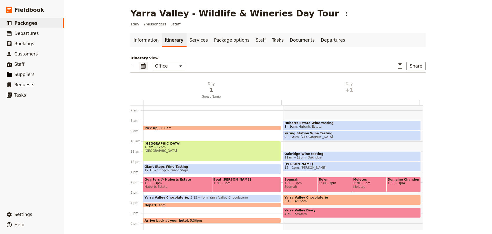
click at [171, 182] on span "1:30 – 3pm" at bounding box center [202, 183] width 114 height 4
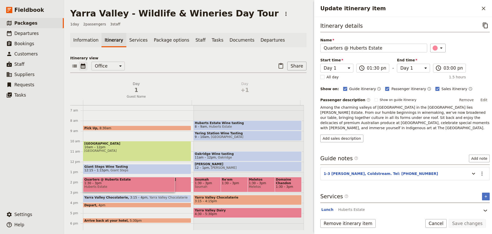
click at [480, 100] on button "Edit" at bounding box center [484, 100] width 12 height 8
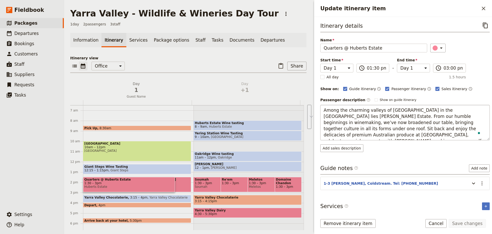
drag, startPoint x: 323, startPoint y: 116, endPoint x: 470, endPoint y: 136, distance: 148.0
click at [470, 136] on textarea "Among the charming valleys of Coldstream in the Yarra Valley lies Hubert Estate…" at bounding box center [404, 122] width 169 height 35
type textarea "Among the charming valleys of Coldstream in the Yarra Valley lies Hubert Estate."
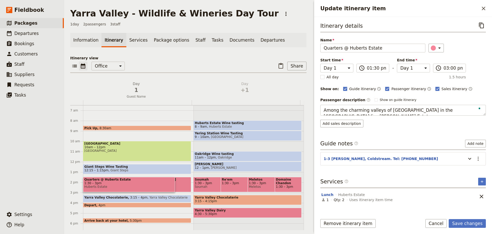
click at [420, 104] on body "Fieldbook ​ ​ Fieldbook ​ ​ Packages ​ Departures ​ Bookings ​ Customers ​ Staf…" at bounding box center [246, 117] width 492 height 234
click at [478, 99] on button "Edit" at bounding box center [481, 100] width 12 height 8
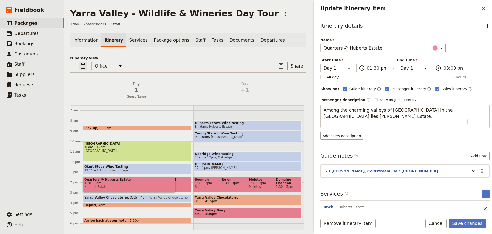
type textarea "Among the charming valleys of Coldstream in the Yarra Valley lies Hubert Estate…"
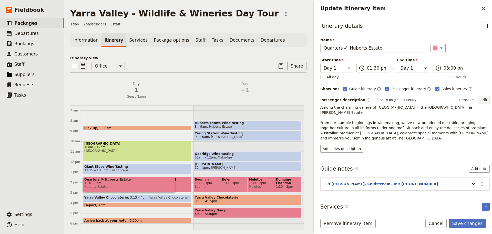
click at [479, 98] on button "Edit" at bounding box center [484, 100] width 12 height 8
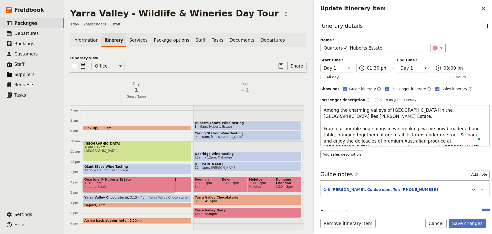
drag, startPoint x: 467, startPoint y: 141, endPoint x: 404, endPoint y: 140, distance: 62.6
click at [404, 142] on textarea "Among the charming valleys of Coldstream in the Yarra Valley lies Hubert Estate…" at bounding box center [404, 126] width 169 height 42
click at [433, 130] on textarea "Among the charming valleys of Coldstream in the Yarra Valley lies Hubert Estate…" at bounding box center [404, 126] width 169 height 42
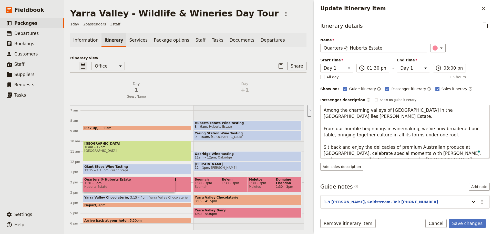
drag, startPoint x: 309, startPoint y: 127, endPoint x: 285, endPoint y: 124, distance: 24.3
click at [285, 124] on div "Yarra Valley - Wildlife & Wineries Day Tour ​ 1 day 2 passengers 3 staff Inform…" at bounding box center [278, 117] width 428 height 234
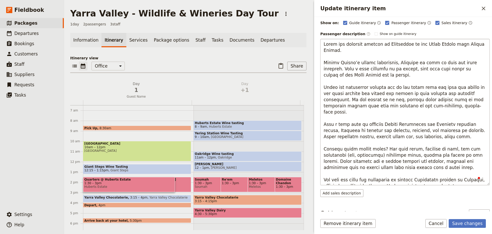
scroll to position [0, 0]
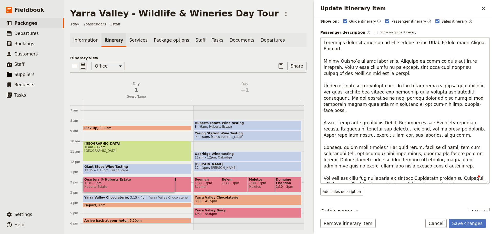
drag, startPoint x: 378, startPoint y: 135, endPoint x: 308, endPoint y: 135, distance: 70.0
click at [309, 135] on div "Yarra Valley - Wildlife & Wineries Day Tour ​ 1 day 2 passengers 3 staff Inform…" at bounding box center [278, 117] width 428 height 234
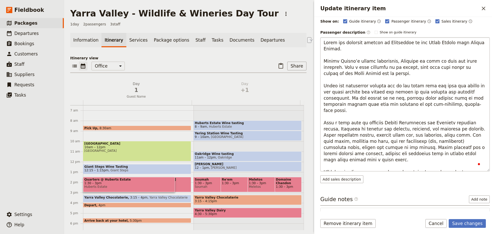
drag, startPoint x: 368, startPoint y: 129, endPoint x: 332, endPoint y: 130, distance: 36.2
click at [332, 130] on textarea "To enrich screen reader interactions, please activate Accessibility in Grammarl…" at bounding box center [404, 104] width 169 height 134
click at [353, 129] on textarea "To enrich screen reader interactions, please activate Accessibility in Grammarl…" at bounding box center [404, 104] width 169 height 134
click at [353, 130] on textarea "To enrich screen reader interactions, please activate Accessibility in Grammarl…" at bounding box center [404, 104] width 169 height 134
click at [413, 114] on textarea "To enrich screen reader interactions, please activate Accessibility in Grammarl…" at bounding box center [404, 104] width 169 height 134
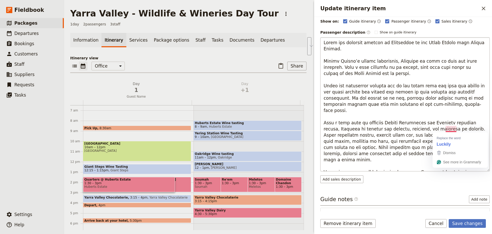
drag, startPoint x: 453, startPoint y: 142, endPoint x: 446, endPoint y: 131, distance: 13.1
click at [446, 131] on textarea "To enrich screen reader interactions, please activate Accessibility in Grammarl…" at bounding box center [404, 104] width 169 height 134
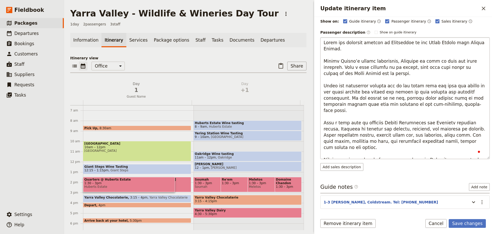
click at [440, 155] on textarea "To enrich screen reader interactions, please activate Accessibility in Grammarl…" at bounding box center [404, 98] width 169 height 122
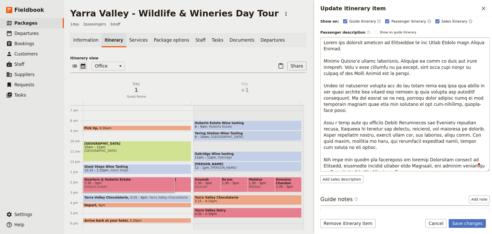
type textarea "Among the charming valleys of Coldstream in the Yarra Valley lies Hubert Estate…"
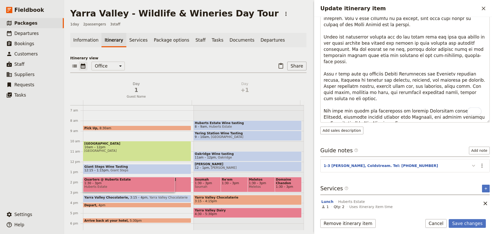
click at [470, 162] on button "Update itinerary item" at bounding box center [474, 165] width 8 height 8
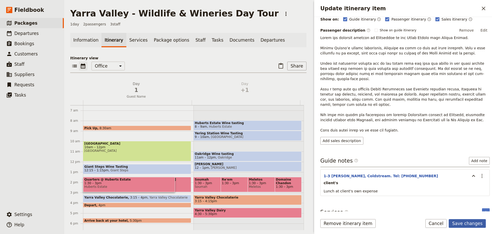
click at [470, 222] on button "Save changes" at bounding box center [467, 223] width 37 height 9
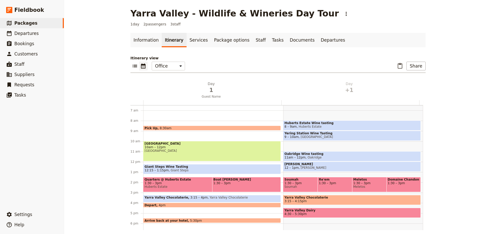
click at [154, 180] on span "Quarters @ Huberts Estate" at bounding box center [202, 179] width 114 height 4
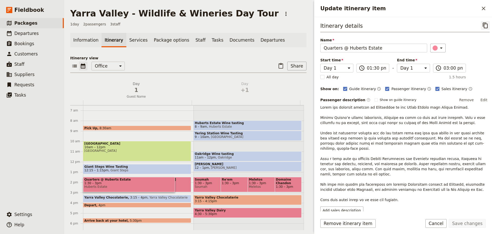
click at [481, 27] on button "​" at bounding box center [485, 25] width 9 height 9
click at [482, 9] on icon "Close drawer" at bounding box center [484, 8] width 6 height 6
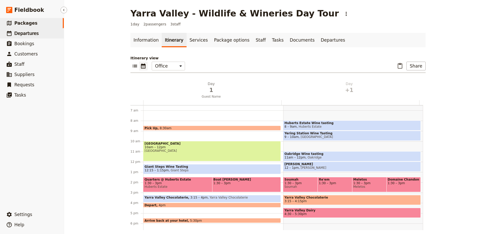
click at [35, 32] on span "Departures" at bounding box center [26, 33] width 24 height 5
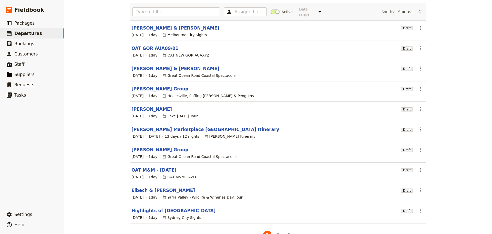
scroll to position [44, 0]
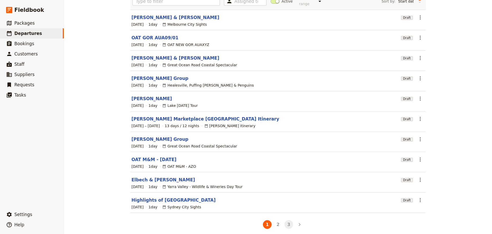
click at [287, 221] on button "3" at bounding box center [289, 224] width 9 height 9
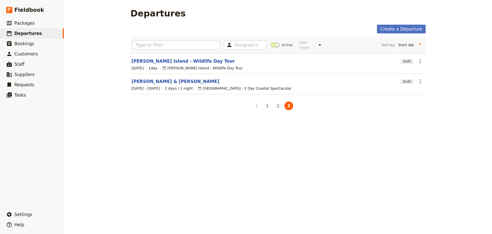
scroll to position [0, 0]
click at [275, 101] on button "2" at bounding box center [278, 105] width 9 height 9
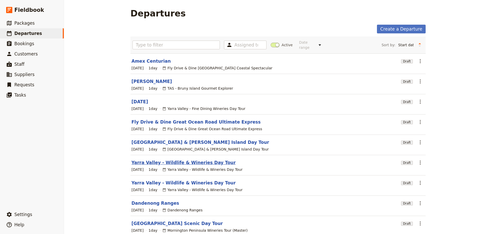
click at [160, 159] on link "Yarra Valley - Wildlife & Wineries Day Tour" at bounding box center [184, 162] width 104 height 6
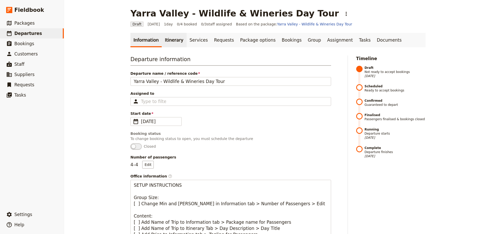
click at [175, 40] on link "Itinerary" at bounding box center [174, 40] width 25 height 14
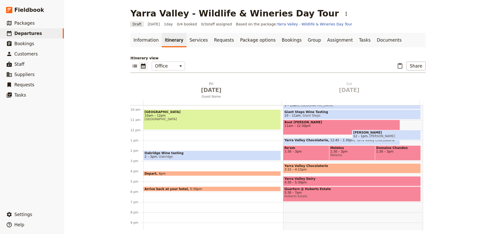
scroll to position [103, 0]
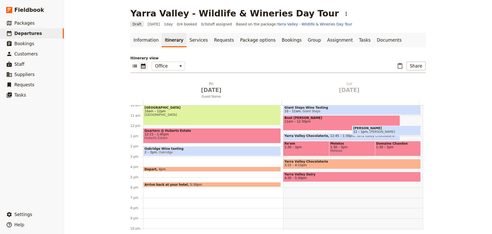
click at [186, 131] on span "Quarters @ Huberts Estate" at bounding box center [212, 131] width 135 height 4
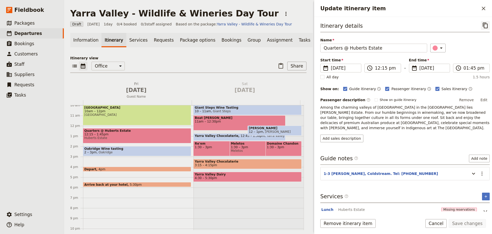
click at [483, 24] on icon "Copy itinerary item" at bounding box center [486, 25] width 6 height 6
click at [436, 224] on button "Cancel" at bounding box center [437, 223] width 22 height 9
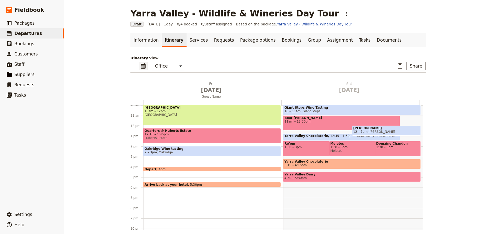
click at [163, 136] on span "Huberts Estate" at bounding box center [212, 138] width 135 height 4
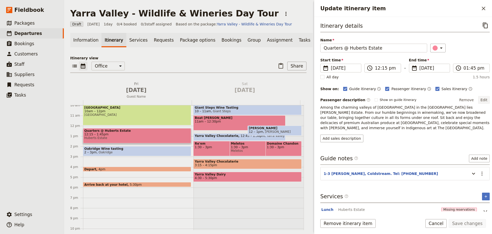
click at [483, 98] on button "Edit" at bounding box center [484, 100] width 12 height 8
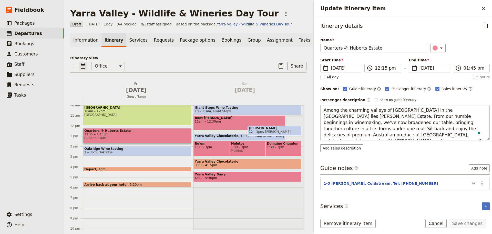
click at [469, 135] on textarea "Among the charming valleys of Coldstream in the Yarra Valley lies Hubert Estate…" at bounding box center [404, 122] width 169 height 35
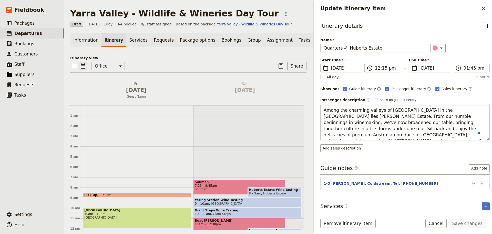
scroll to position [103, 0]
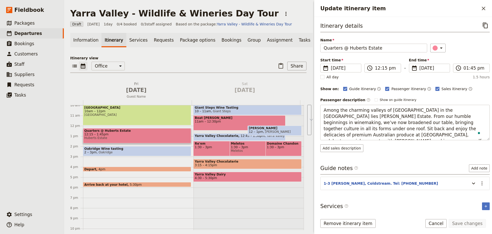
type textarea "Quarters @ [GEOGRAPHIC_DATA] [DATE] 12:15pm – 1:45pm [GEOGRAPHIC_DATA] Among th…"
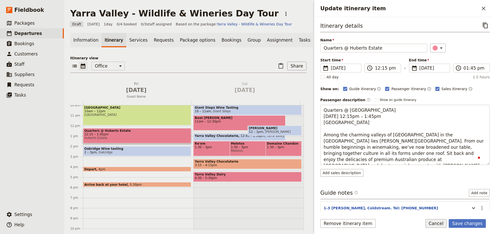
click at [439, 217] on form "Itinerary details ​ Name Quarters @ Huberts Estate ​ Start time ​ 9 Jan 2026 09…" at bounding box center [403, 125] width 178 height 217
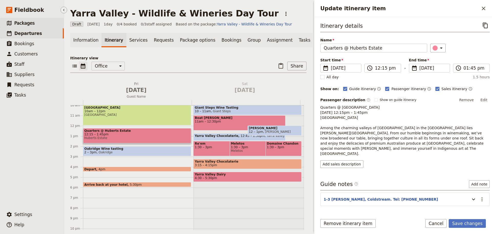
click at [30, 21] on span "Packages" at bounding box center [24, 23] width 20 height 5
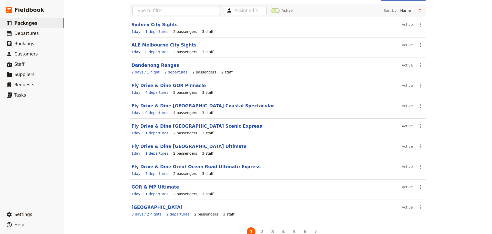
scroll to position [44, 0]
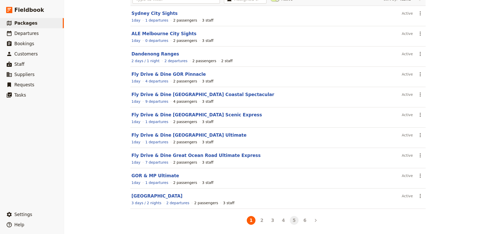
click at [292, 221] on button "5" at bounding box center [294, 220] width 9 height 9
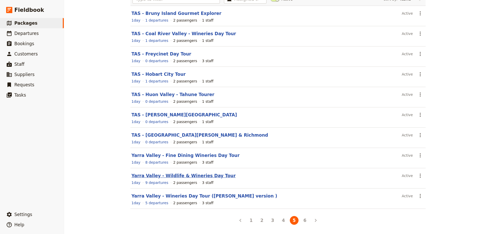
click at [159, 176] on link "Yarra Valley - Wildlife & Wineries Day Tour" at bounding box center [184, 175] width 104 height 5
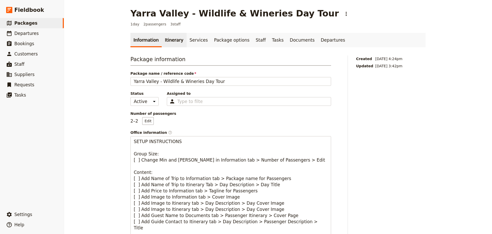
click at [166, 38] on link "Itinerary" at bounding box center [174, 40] width 25 height 14
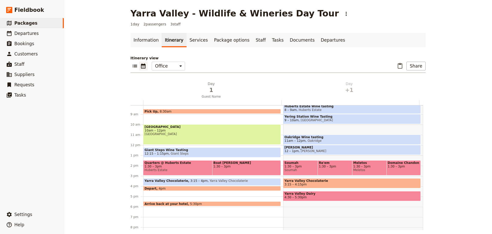
scroll to position [92, 0]
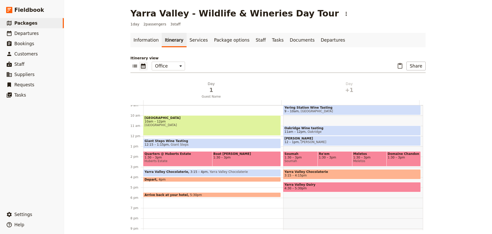
click at [171, 159] on span "Huberts Estate" at bounding box center [202, 161] width 114 height 4
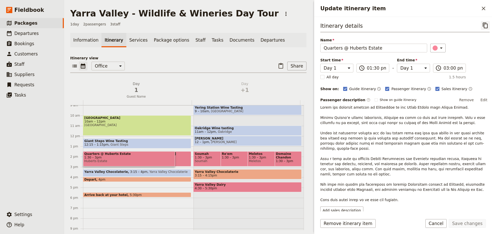
click at [483, 26] on icon "Copy itinerary item" at bounding box center [486, 25] width 6 height 6
click at [484, 9] on icon "Close drawer" at bounding box center [484, 8] width 6 height 6
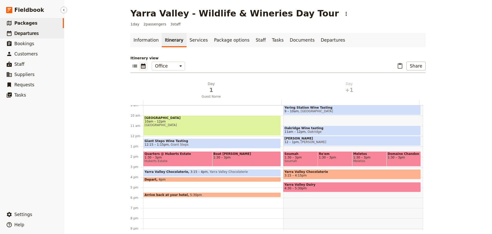
click at [25, 35] on span "Departures" at bounding box center [26, 33] width 24 height 5
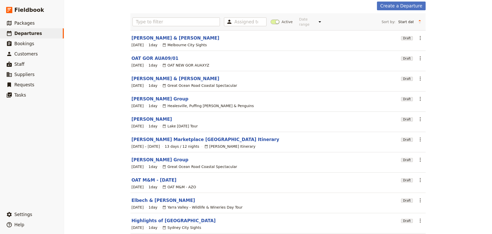
scroll to position [44, 0]
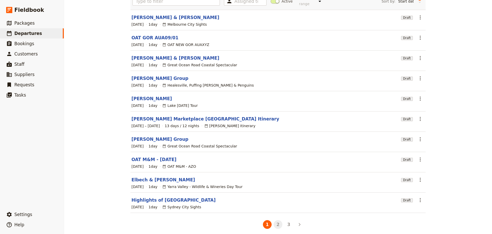
click at [278, 221] on button "2" at bounding box center [278, 224] width 9 height 9
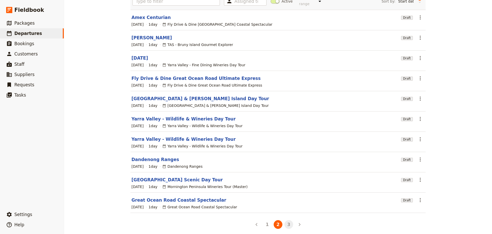
click at [285, 223] on button "3" at bounding box center [289, 224] width 9 height 9
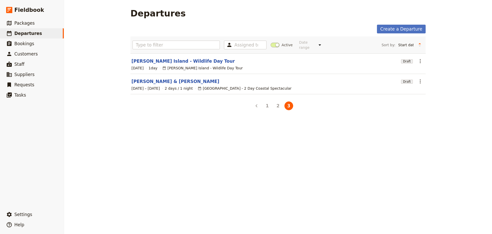
scroll to position [0, 0]
click at [277, 101] on button "2" at bounding box center [278, 105] width 9 height 9
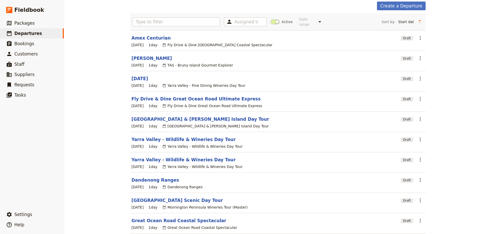
scroll to position [44, 0]
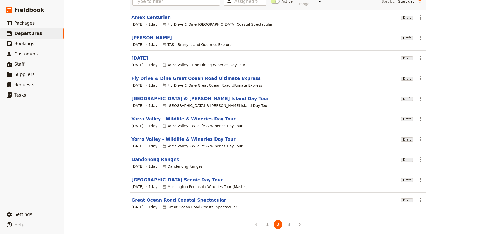
click at [168, 116] on link "Yarra Valley - Wildlife & Wineries Day Tour" at bounding box center [184, 119] width 104 height 6
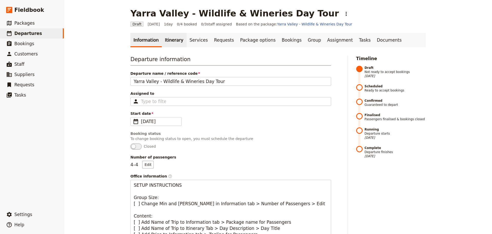
click at [173, 42] on link "Itinerary" at bounding box center [174, 40] width 25 height 14
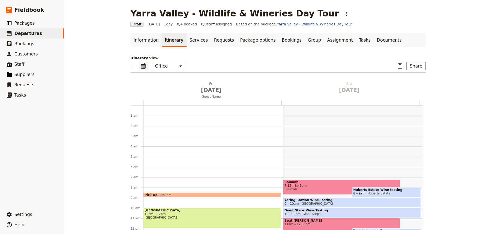
scroll to position [67, 0]
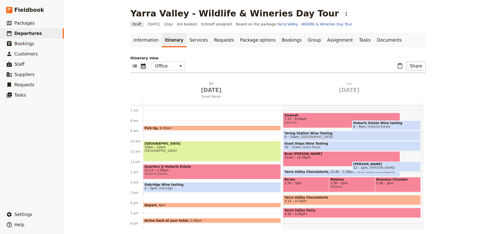
click at [190, 174] on span "Huberts Estate" at bounding box center [212, 174] width 135 height 4
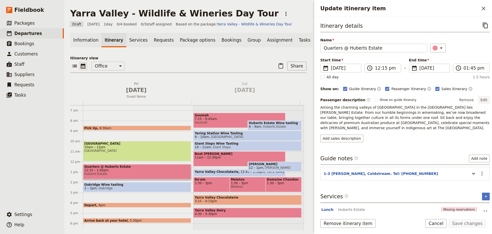
click at [482, 100] on button "Edit" at bounding box center [484, 100] width 12 height 8
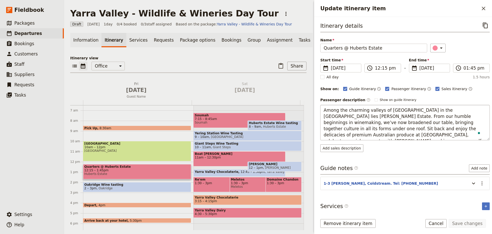
click at [479, 111] on textarea "Among the charming valleys of Coldstream in the Yarra Valley lies Hubert Estate…" at bounding box center [404, 122] width 169 height 35
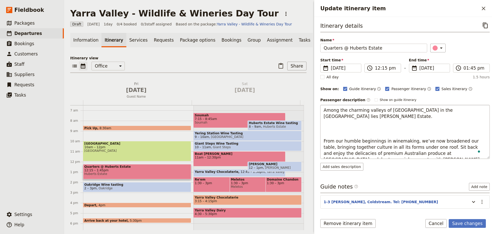
click at [337, 120] on textarea "Among the charming valleys of Coldstream in the Yarra Valley lies Hubert Estate…" at bounding box center [404, 132] width 169 height 54
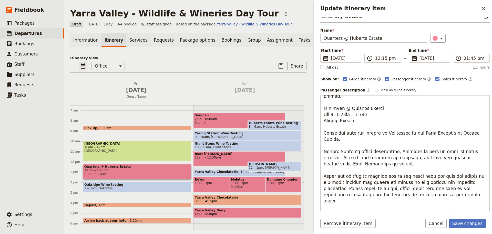
scroll to position [0, 0]
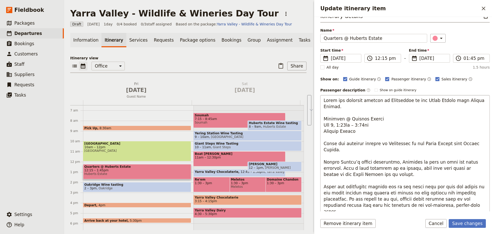
drag, startPoint x: 357, startPoint y: 116, endPoint x: 322, endPoint y: 96, distance: 40.3
click at [322, 96] on textarea "To enrich screen reader interactions, please activate Accessibility in Grammarl…" at bounding box center [404, 177] width 169 height 164
click at [375, 126] on textarea "To enrich screen reader interactions, please activate Accessibility in Grammarl…" at bounding box center [404, 177] width 169 height 164
drag, startPoint x: 357, startPoint y: 126, endPoint x: 322, endPoint y: 113, distance: 37.7
click at [322, 113] on textarea "To enrich screen reader interactions, please activate Accessibility in Grammarl…" at bounding box center [404, 177] width 169 height 164
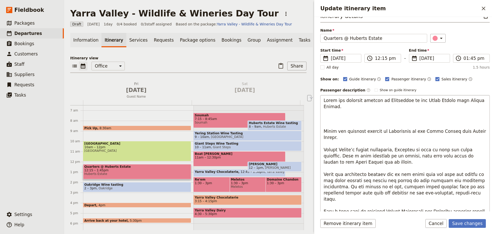
drag, startPoint x: 328, startPoint y: 130, endPoint x: 325, endPoint y: 110, distance: 20.3
click at [325, 110] on textarea "To enrich screen reader interactions, please activate Accessibility in Grammarl…" at bounding box center [404, 177] width 169 height 164
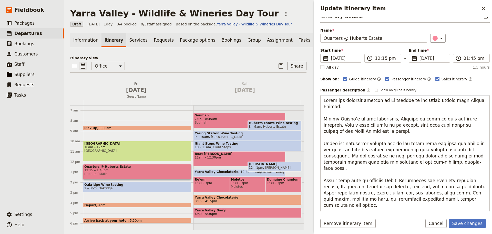
scroll to position [13, 0]
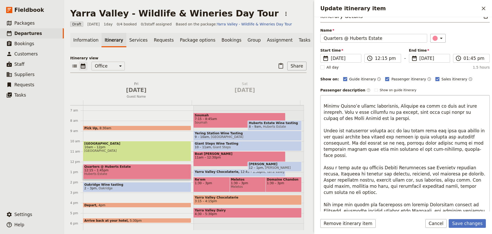
click at [356, 143] on textarea "To enrich screen reader interactions, please activate Accessibility in Grammarl…" at bounding box center [404, 177] width 169 height 164
drag, startPoint x: 428, startPoint y: 141, endPoint x: 309, endPoint y: 121, distance: 120.8
click at [309, 121] on div "Yarra Valley - Wildlife & Wineries Day Tour ​ Draft 9 Jan 2026 1 day 0/4 booked…" at bounding box center [278, 117] width 428 height 234
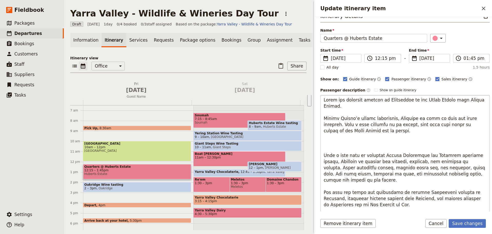
scroll to position [0, 0]
click at [355, 141] on textarea "To enrich screen reader interactions, please activate Accessibility in Grammarl…" at bounding box center [404, 168] width 169 height 146
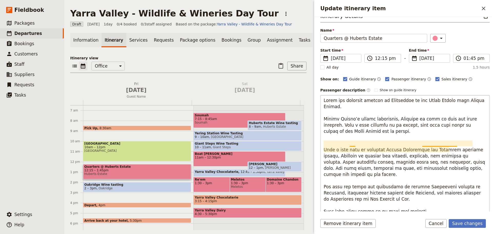
type textarea "Among the charming valleys of Coldstream in the Yarra Valley lies Hubert Estate…"
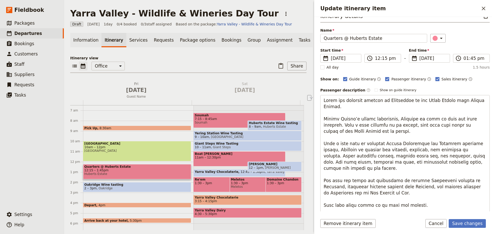
drag, startPoint x: 410, startPoint y: 179, endPoint x: 316, endPoint y: 181, distance: 93.3
click at [315, 181] on div "Update itinerary item ​ Itinerary details ​ Name Quarters @ Huberts Estate ​ St…" at bounding box center [402, 117] width 179 height 234
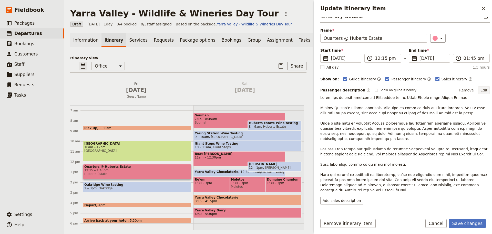
click at [483, 90] on button "Edit" at bounding box center [484, 90] width 12 height 8
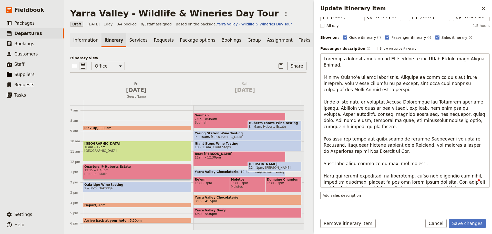
scroll to position [51, 0]
drag, startPoint x: 469, startPoint y: 182, endPoint x: 320, endPoint y: 165, distance: 150.4
click at [320, 165] on div "Itinerary details ​ Name Quarters @ Huberts Estate ​ Start time ​ 9 Jan 2026 09…" at bounding box center [403, 114] width 178 height 194
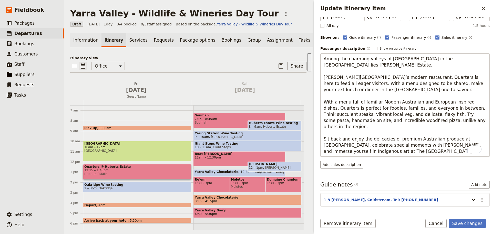
drag, startPoint x: 360, startPoint y: 138, endPoint x: 322, endPoint y: 128, distance: 38.9
click at [322, 128] on textarea "Among the charming valleys of Coldstream in the Yarra Valley lies Hubert Estate…" at bounding box center [404, 104] width 169 height 103
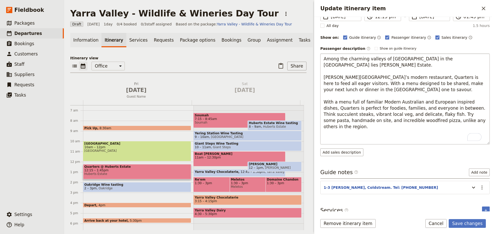
click at [335, 134] on textarea "Among the charming valleys of Coldstream in the Yarra Valley lies Hubert Estate…" at bounding box center [404, 98] width 169 height 91
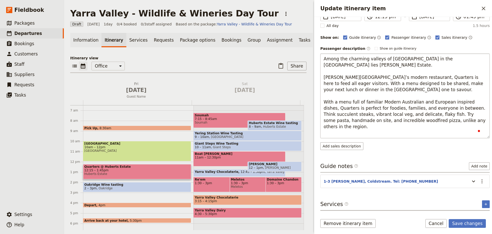
type textarea "Among the charming valleys of [GEOGRAPHIC_DATA] in the [GEOGRAPHIC_DATA] lies […"
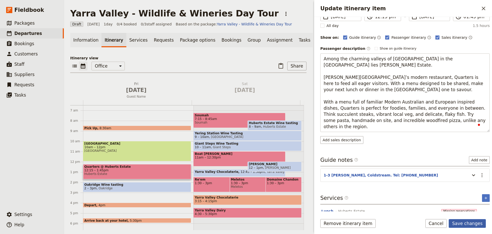
click at [475, 217] on form "Itinerary details ​ Name Quarters @ Huberts Estate ​ Start time ​ 9 Jan 2026 09…" at bounding box center [403, 125] width 178 height 217
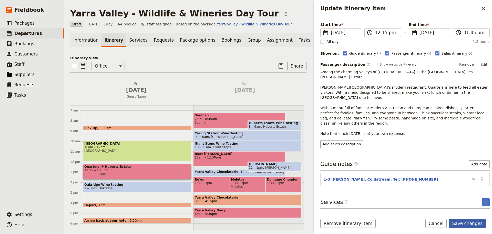
click at [473, 224] on button "Save changes" at bounding box center [467, 223] width 37 height 9
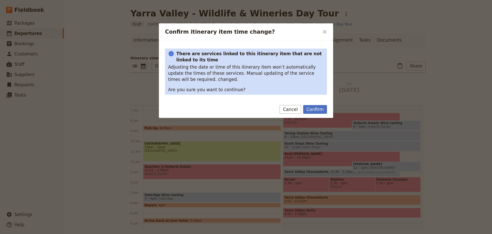
drag, startPoint x: 164, startPoint y: 185, endPoint x: 159, endPoint y: 181, distance: 5.8
click at [159, 181] on div at bounding box center [246, 117] width 492 height 234
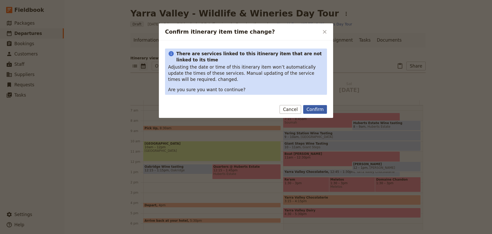
click at [310, 108] on button "Confirm" at bounding box center [315, 109] width 24 height 9
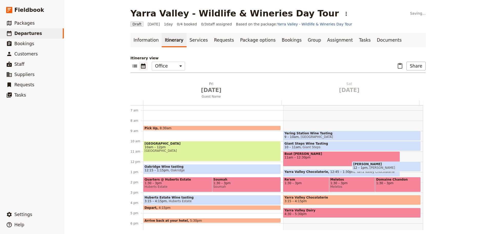
click at [229, 186] on span "Soumah" at bounding box center [247, 187] width 66 height 4
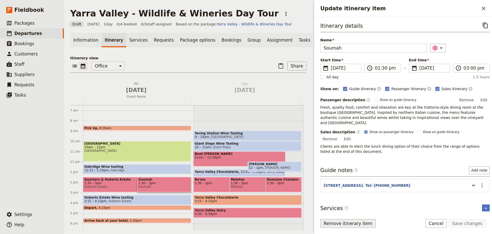
click at [341, 224] on button "Remove itinerary item" at bounding box center [347, 223] width 55 height 9
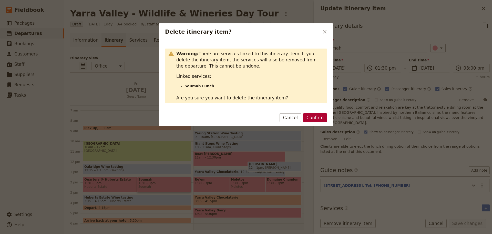
click at [317, 119] on button "Confirm" at bounding box center [315, 117] width 24 height 9
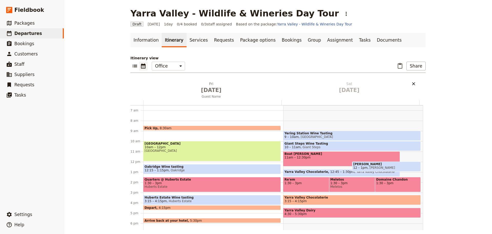
click at [411, 83] on icon "Delete Sat Jan 10" at bounding box center [413, 83] width 5 height 5
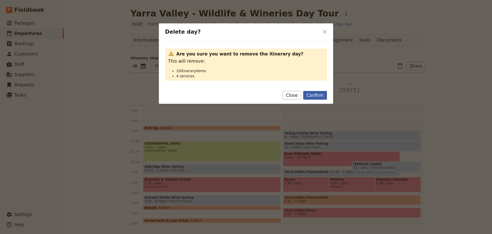
click at [311, 96] on button "Confirm" at bounding box center [315, 95] width 24 height 9
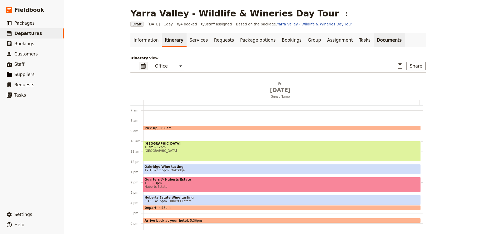
click at [374, 39] on link "Documents" at bounding box center [389, 40] width 31 height 14
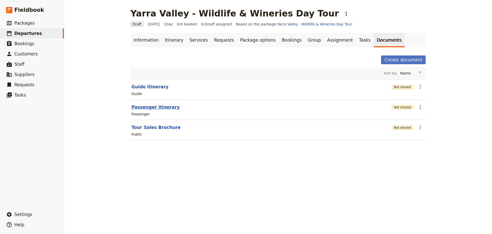
click at [155, 107] on button "Passenger itinerary" at bounding box center [156, 107] width 48 height 6
select select "PASSENGER"
select select "DEFAULT"
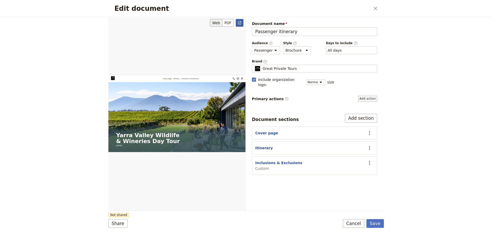
click at [240, 23] on icon "Open full preview" at bounding box center [239, 22] width 3 height 3
click at [352, 223] on button "Cancel" at bounding box center [354, 223] width 22 height 9
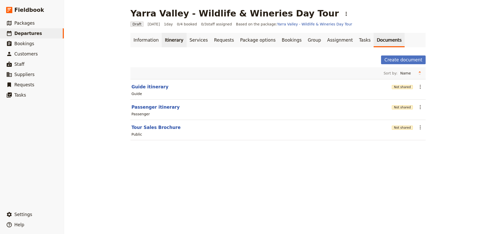
click at [173, 43] on link "Itinerary" at bounding box center [174, 40] width 25 height 14
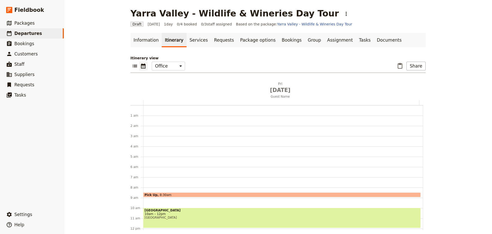
scroll to position [67, 0]
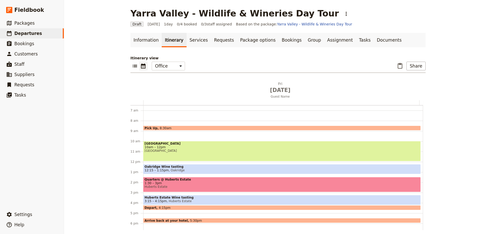
click at [160, 169] on span "12:15 – 1:15pm" at bounding box center [157, 170] width 24 height 4
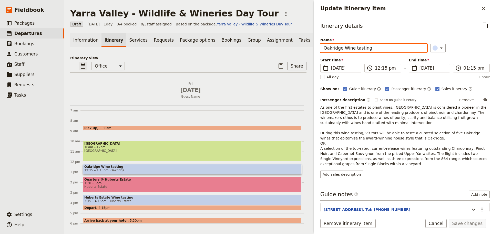
drag, startPoint x: 372, startPoint y: 47, endPoint x: 345, endPoint y: 47, distance: 27.2
click at [345, 47] on input "Oakridge Wine tasting" at bounding box center [373, 48] width 107 height 9
type input "Oakridge Estate"
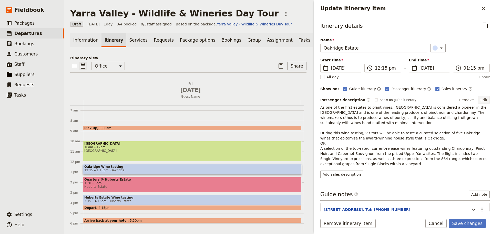
click at [484, 98] on button "Edit" at bounding box center [484, 100] width 12 height 8
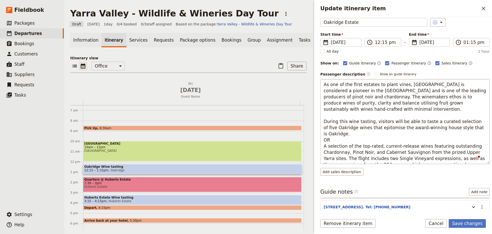
scroll to position [26, 0]
drag, startPoint x: 376, startPoint y: 159, endPoint x: 321, endPoint y: 129, distance: 62.2
click at [321, 129] on textarea "As one of the first estates to plant vines, Oakridge is considered a pioneer in…" at bounding box center [404, 121] width 169 height 85
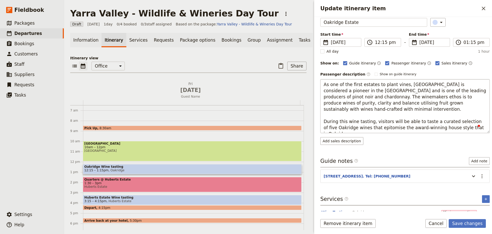
type textarea "As one of the first estates to plant vines, [GEOGRAPHIC_DATA] is considered a p…"
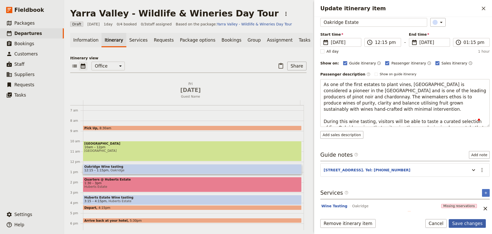
click at [472, 218] on form "Itinerary details ​ Name Oakridge Estate ​ Start time ​ 9 Jan 2026 09/01/2026 2…" at bounding box center [403, 125] width 178 height 217
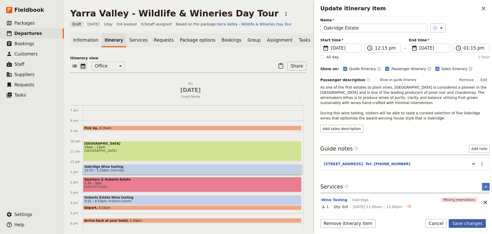
click at [460, 225] on button "Save changes" at bounding box center [467, 223] width 37 height 9
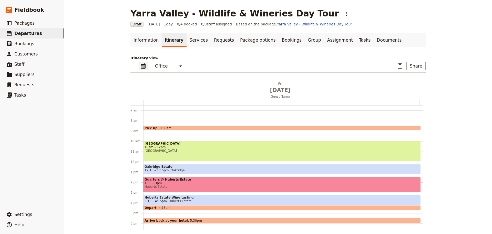
click at [167, 199] on span "Huberts Estate" at bounding box center [179, 201] width 25 height 4
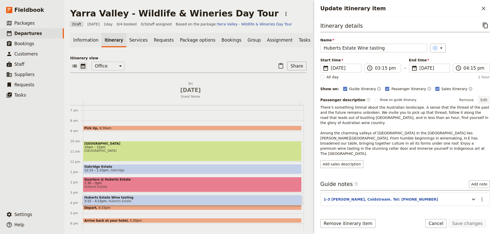
click at [480, 98] on button "Edit" at bounding box center [484, 100] width 12 height 8
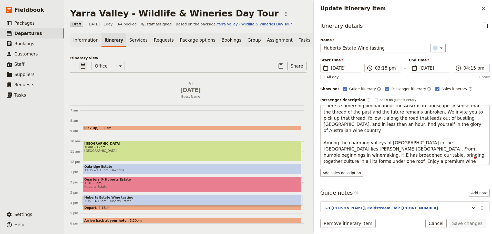
scroll to position [6, 0]
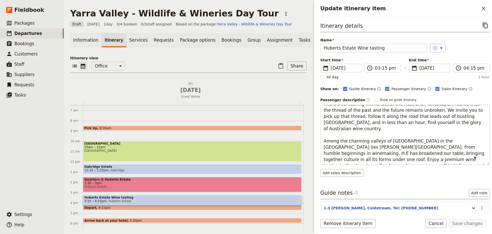
click at [113, 185] on span "1:30 – 3pm" at bounding box center [192, 183] width 216 height 4
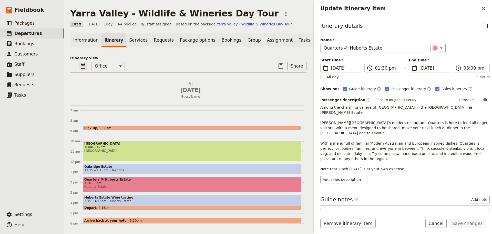
click at [104, 184] on span "1:30 – 3pm" at bounding box center [192, 183] width 216 height 4
click at [481, 100] on button "Edit" at bounding box center [484, 100] width 12 height 8
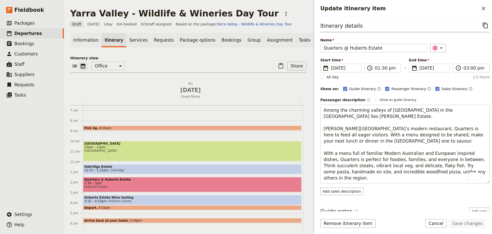
click at [107, 199] on span "Huberts Estate Wine tasting" at bounding box center [192, 197] width 216 height 4
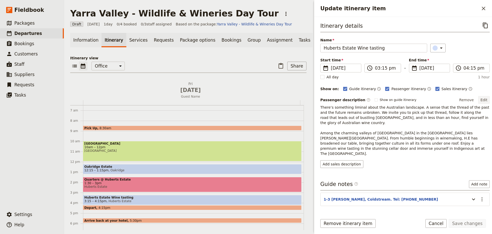
click at [478, 97] on button "Edit" at bounding box center [484, 100] width 12 height 8
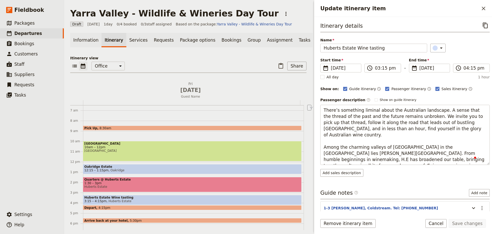
drag, startPoint x: 478, startPoint y: 141, endPoint x: 294, endPoint y: 139, distance: 184.1
click at [294, 139] on div "Yarra Valley - Wildlife & Wineries Day Tour ​ Draft 9 Jan 2026 1 day 0/4 booked…" at bounding box center [278, 117] width 428 height 234
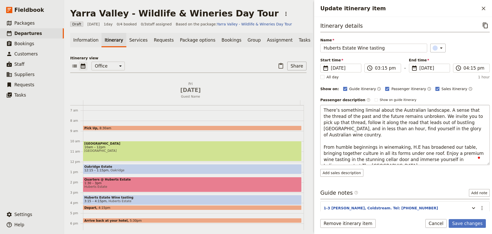
click at [445, 142] on textarea "There’s something liminal about the Australian landscape. A sense that the thre…" at bounding box center [404, 135] width 169 height 60
type textarea "There’s something liminal about the Australian landscape. A sense that the thre…"
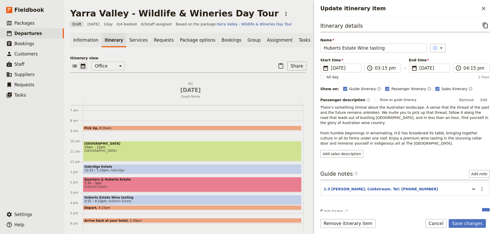
click at [483, 102] on button "Edit" at bounding box center [484, 100] width 12 height 8
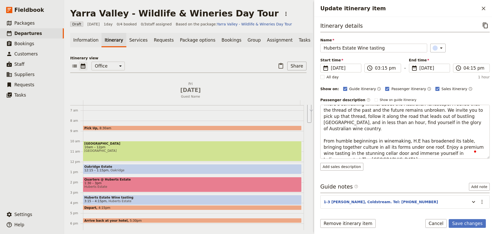
drag, startPoint x: 338, startPoint y: 154, endPoint x: 314, endPoint y: 136, distance: 30.8
click at [314, 136] on div "Update itinerary item ​ Itinerary details ​ Name Huberts Estate Wine tasting ​ …" at bounding box center [402, 117] width 179 height 234
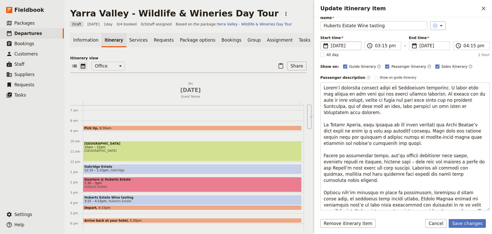
scroll to position [22, 0]
drag, startPoint x: 372, startPoint y: 108, endPoint x: 320, endPoint y: 85, distance: 56.1
click at [320, 85] on div "Itinerary details ​ Name Huberts Estate Wine tasting ​ Start time ​ 9 Jan 2026 …" at bounding box center [403, 114] width 178 height 194
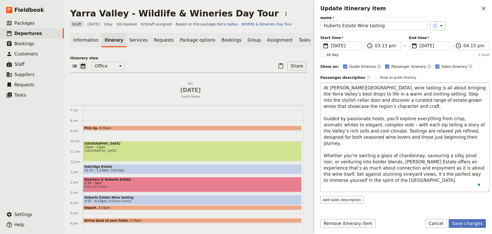
click at [324, 101] on textarea "At [PERSON_NAME][GEOGRAPHIC_DATA], wine tasting is all about bringing the Yarra…" at bounding box center [404, 136] width 169 height 109
type textarea "At [PERSON_NAME][GEOGRAPHIC_DATA], wine tasting is all about bringing the Yarra…"
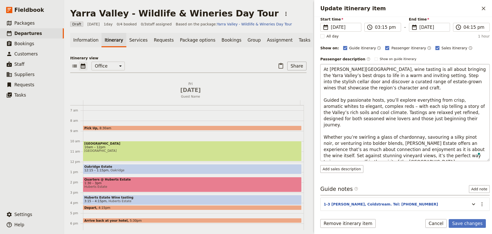
scroll to position [48, 0]
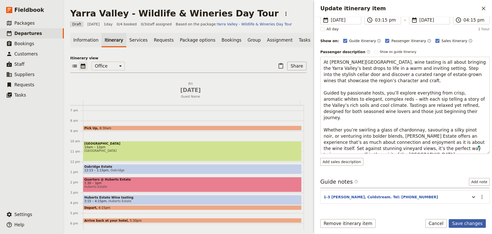
click at [467, 219] on button "Save changes" at bounding box center [467, 223] width 37 height 9
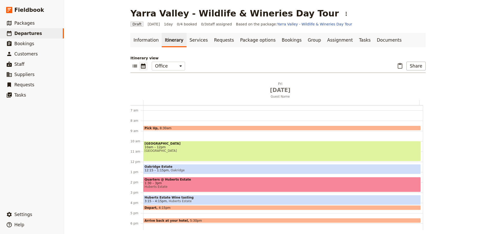
click at [154, 199] on span "3:15 – 4:15pm" at bounding box center [156, 201] width 22 height 4
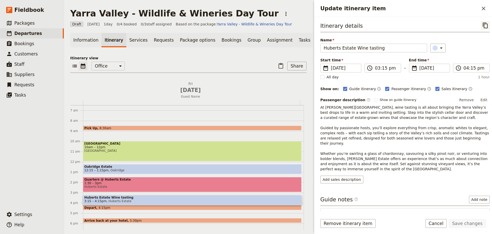
click at [483, 27] on icon "Copy itinerary item" at bounding box center [486, 25] width 6 height 6
click at [479, 8] on h2 "Update itinerary item" at bounding box center [399, 9] width 159 height 8
click at [41, 24] on link "​ Packages" at bounding box center [32, 23] width 64 height 10
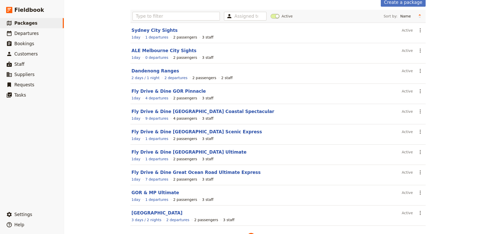
scroll to position [44, 0]
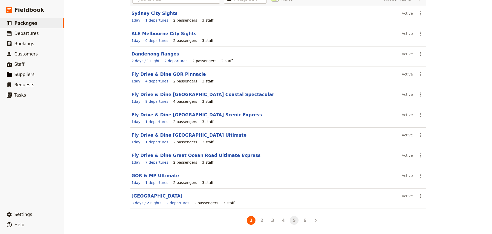
click at [291, 220] on button "5" at bounding box center [294, 220] width 9 height 9
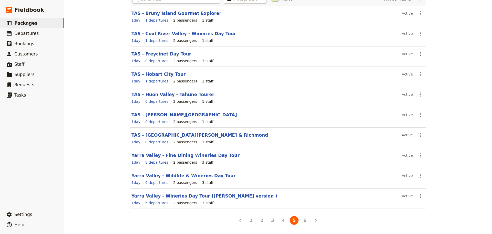
click at [156, 178] on header "Yarra Valley - Wildlife & Wineries Day Tour" at bounding box center [266, 175] width 268 height 6
click at [157, 176] on link "Yarra Valley - Wildlife & Wineries Day Tour" at bounding box center [184, 175] width 104 height 5
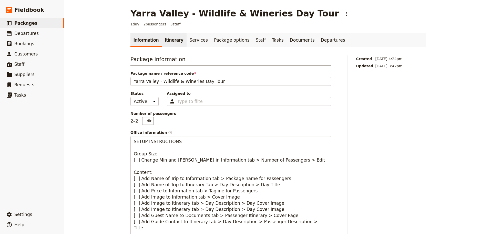
click at [170, 36] on link "Itinerary" at bounding box center [174, 40] width 25 height 14
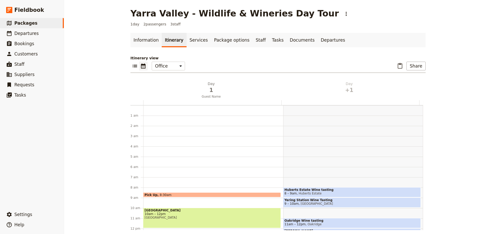
scroll to position [67, 0]
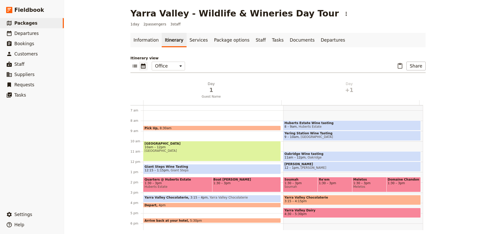
click at [300, 121] on span "Huberts Estate Wine tasting" at bounding box center [352, 123] width 135 height 4
select select "2"
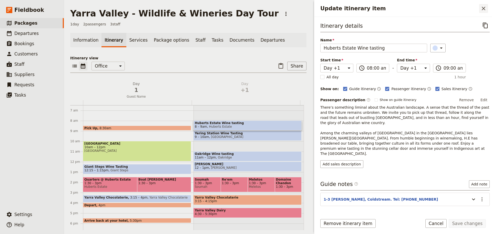
click at [486, 7] on icon "Close drawer" at bounding box center [484, 8] width 6 height 6
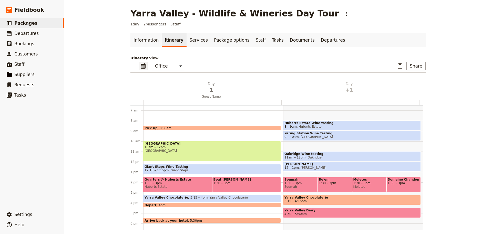
click at [327, 125] on span "8 – 9am Huberts Estate" at bounding box center [352, 127] width 135 height 4
select select "2"
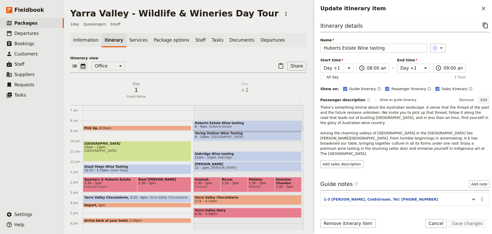
click at [483, 101] on button "Edit" at bounding box center [484, 100] width 12 height 8
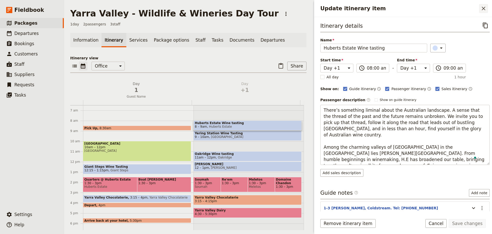
click at [482, 8] on icon "Close drawer" at bounding box center [484, 8] width 6 height 6
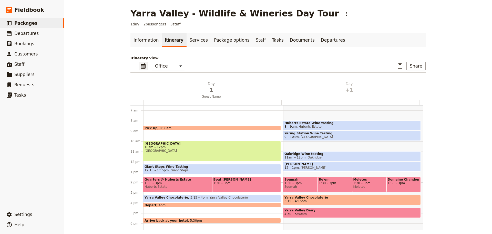
click at [318, 114] on div "Huberts Estate Wine tasting 8 – 9am Huberts Estate Yering Station Wine Tasting …" at bounding box center [353, 161] width 140 height 246
select select "2"
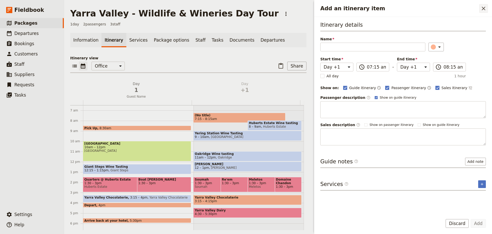
click at [484, 7] on icon "Close drawer" at bounding box center [484, 8] width 6 height 6
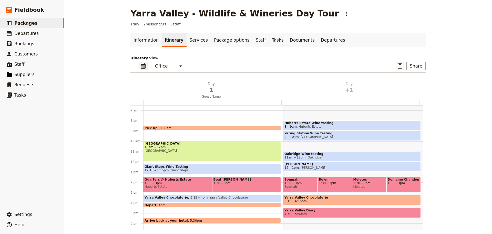
click at [400, 66] on icon "Paste itinerary item" at bounding box center [400, 66] width 6 height 6
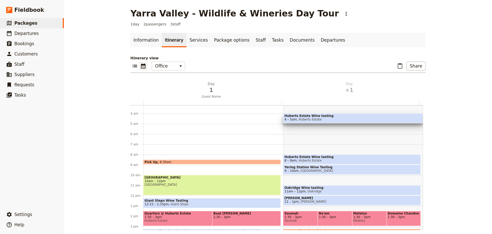
scroll to position [28, 0]
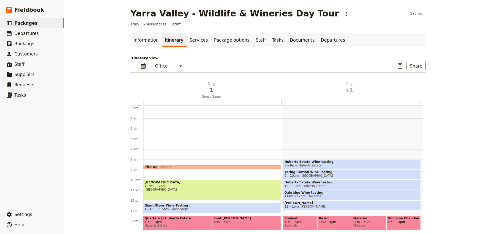
click at [304, 165] on span "Huberts Estate" at bounding box center [309, 165] width 25 height 4
select select "2"
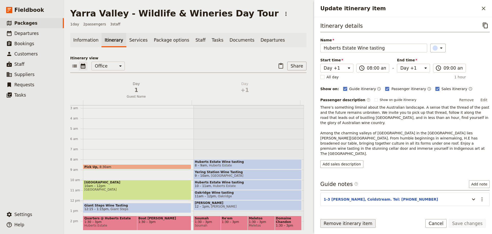
click at [340, 224] on button "Remove itinerary item" at bounding box center [347, 223] width 55 height 9
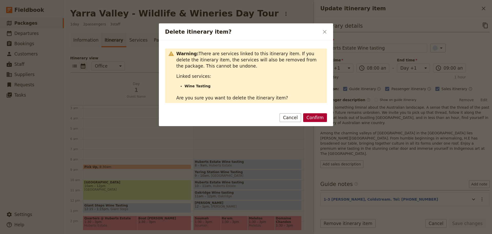
click at [309, 120] on button "Confirm" at bounding box center [315, 117] width 24 height 9
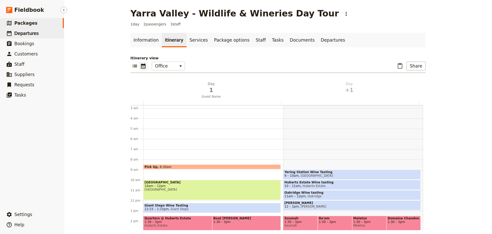
click at [25, 32] on span "Departures" at bounding box center [26, 33] width 24 height 5
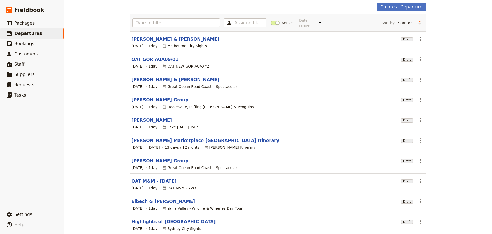
scroll to position [44, 0]
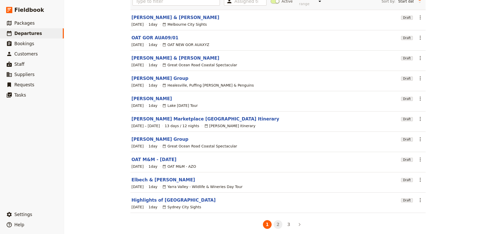
click at [277, 223] on button "2" at bounding box center [278, 224] width 9 height 9
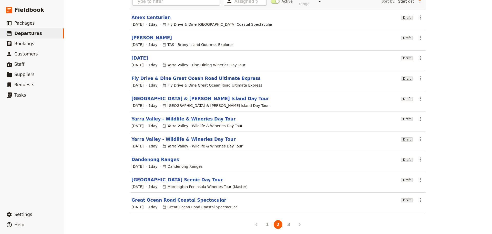
click at [184, 116] on link "Yarra Valley - Wildlife & Wineries Day Tour" at bounding box center [184, 119] width 104 height 6
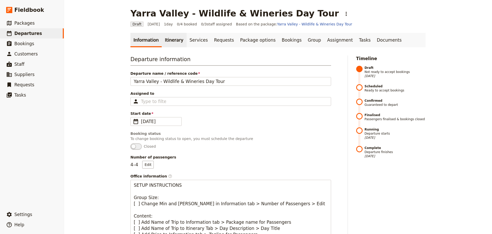
click at [165, 35] on link "Itinerary" at bounding box center [174, 40] width 25 height 14
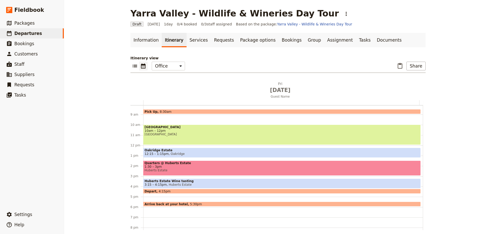
scroll to position [92, 0]
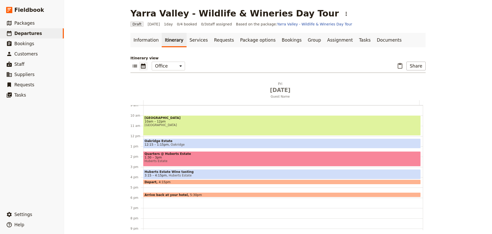
click at [157, 174] on span "3:15 – 4:15pm" at bounding box center [156, 175] width 22 height 4
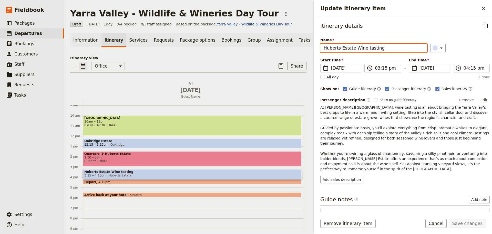
click at [352, 49] on input "Huberts Estate Wine tasting" at bounding box center [373, 48] width 107 height 9
type input "Huberts Estate"
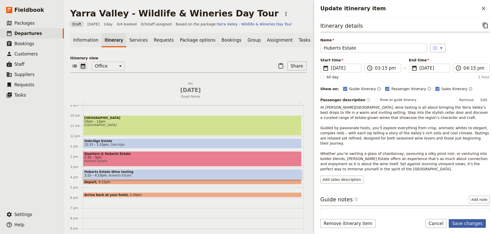
click at [477, 224] on button "Save changes" at bounding box center [467, 223] width 37 height 9
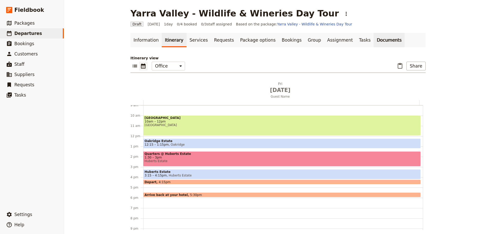
click at [374, 42] on link "Documents" at bounding box center [389, 40] width 31 height 14
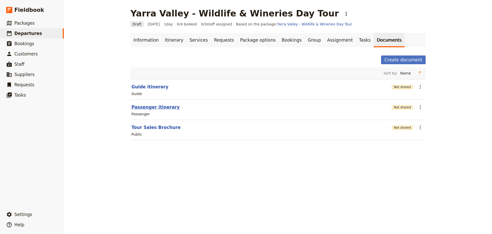
click at [152, 107] on button "Passenger itinerary" at bounding box center [156, 107] width 48 height 6
select select "PASSENGER"
select select "DEFAULT"
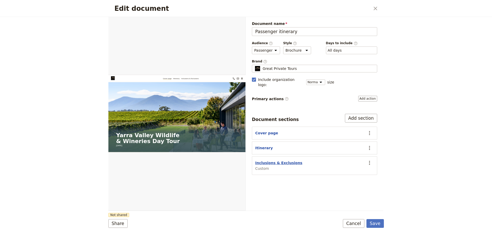
click at [259, 160] on button "Inclusions & Exclusions" at bounding box center [278, 162] width 47 height 5
select select "CUSTOM"
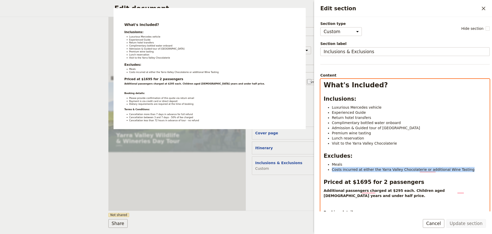
drag, startPoint x: 461, startPoint y: 168, endPoint x: 319, endPoint y: 170, distance: 141.5
click at [321, 170] on div "What's Included? Inclusions: Luxurious Mercedes vehicle Experienced Guide Retur…" at bounding box center [405, 168] width 169 height 178
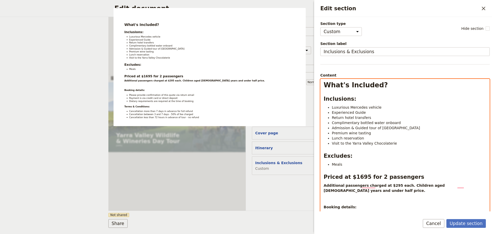
click at [370, 131] on li "Premium wine tasting" at bounding box center [409, 132] width 155 height 5
drag, startPoint x: 393, startPoint y: 143, endPoint x: 326, endPoint y: 145, distance: 66.4
click at [326, 145] on ul "Luxurious Mercedes vehicle Experienced Guide Return hotel transfers Complimenta…" at bounding box center [405, 125] width 163 height 41
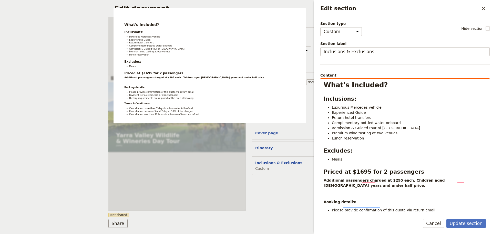
click at [353, 156] on div "What's Included? Inclusions: Luxurious Mercedes vehicle Experienced Guide Retur…" at bounding box center [405, 163] width 169 height 168
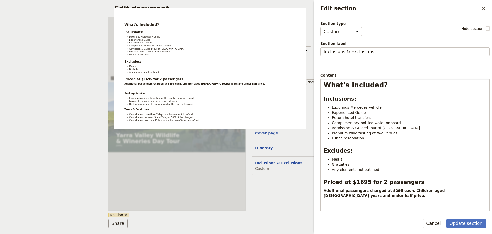
scroll to position [51, 0]
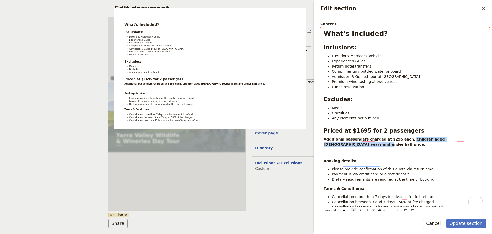
drag, startPoint x: 477, startPoint y: 139, endPoint x: 400, endPoint y: 139, distance: 77.2
click at [400, 139] on p "Additional passengers charged at $295 each. Children aged [DEMOGRAPHIC_DATA] ye…" at bounding box center [405, 141] width 163 height 10
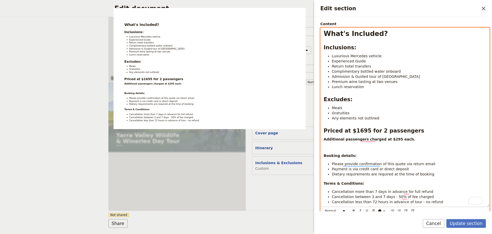
click at [389, 149] on p "To enrich screen reader interactions, please activate Accessibility in Grammarl…" at bounding box center [405, 147] width 163 height 5
click at [330, 147] on p "are" at bounding box center [405, 147] width 163 height 5
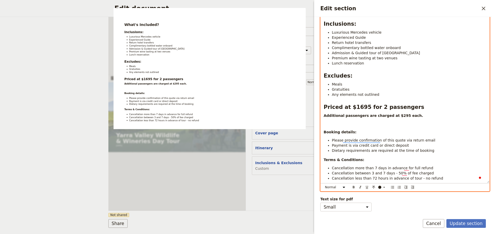
scroll to position [79, 0]
click at [407, 143] on li "Payment is via credit card or direct deposit" at bounding box center [409, 145] width 155 height 5
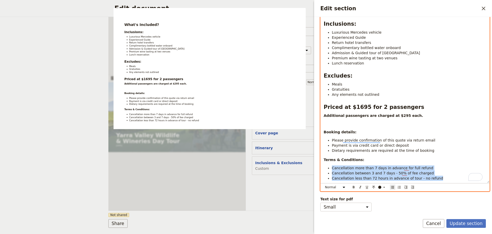
drag, startPoint x: 432, startPoint y: 175, endPoint x: 320, endPoint y: 163, distance: 112.4
click at [320, 163] on div "Section type Cover page Day summary Itinerary Custom Hide section Section label…" at bounding box center [403, 114] width 178 height 194
click at [401, 171] on span "Cancellation between 3 and 7 days - 50% of fee charged" at bounding box center [383, 173] width 102 height 4
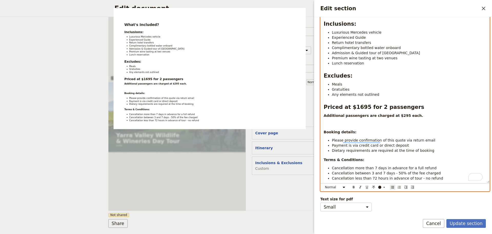
click at [414, 143] on li "Payment is via credit card or direct deposit" at bounding box center [409, 145] width 155 height 5
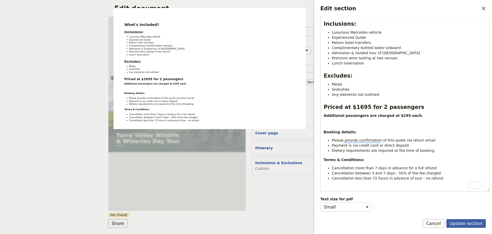
click at [464, 220] on button "Update section" at bounding box center [466, 223] width 39 height 9
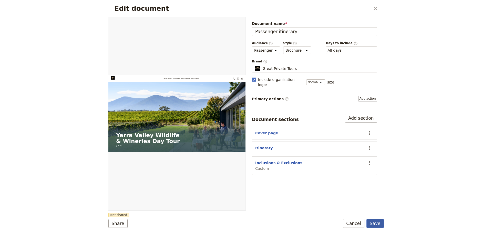
click at [375, 222] on button "Save" at bounding box center [375, 223] width 17 height 9
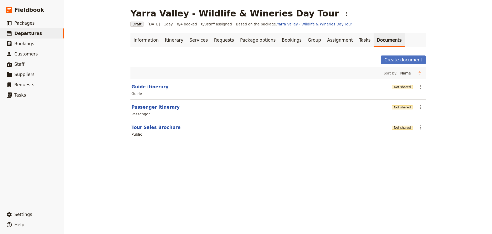
click at [146, 106] on button "Passenger itinerary" at bounding box center [156, 107] width 48 height 6
select select "PASSENGER"
select select "DEFAULT"
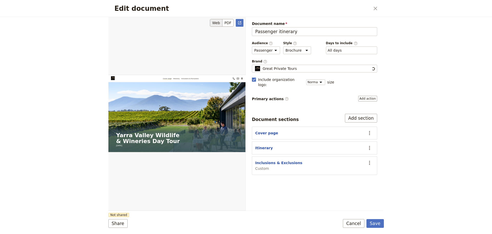
scroll to position [0, 0]
click at [352, 222] on button "Cancel" at bounding box center [354, 223] width 22 height 9
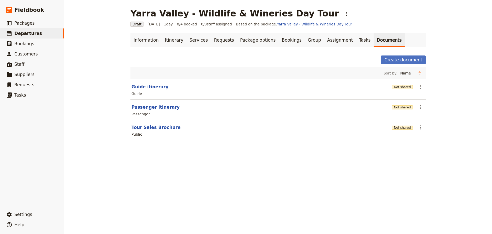
click at [146, 107] on button "Passenger itinerary" at bounding box center [156, 107] width 48 height 6
select select "PASSENGER"
select select "DEFAULT"
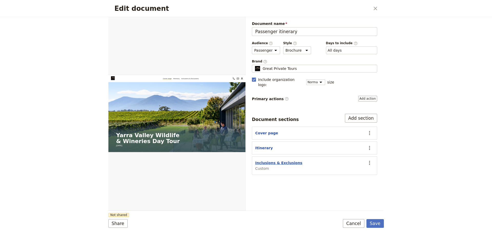
click at [262, 160] on button "Inclusions & Exclusions" at bounding box center [278, 162] width 47 height 5
select select "CUSTOM"
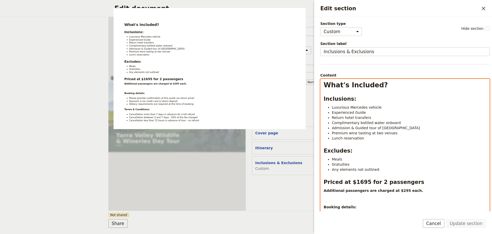
select select "h2"
click at [391, 175] on div "What's Included? Inclusions: Luxurious Mercedes vehicle Experienced Guide Retur…" at bounding box center [405, 168] width 169 height 178
drag, startPoint x: 346, startPoint y: 181, endPoint x: 311, endPoint y: 179, distance: 35.7
click at [311, 179] on body "Fieldbook ​ ​ Fieldbook ​ ​ Packages ​ Departures ​ Bookings ​ Customers ​ Staf…" at bounding box center [246, 117] width 492 height 234
drag, startPoint x: 368, startPoint y: 182, endPoint x: 365, endPoint y: 182, distance: 3.3
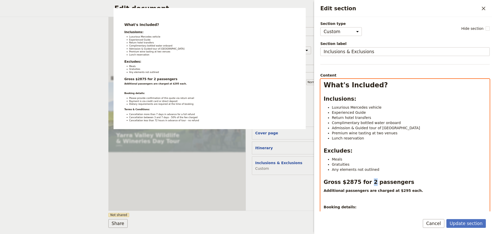
click at [365, 182] on strong "Gross $2875 for 2 passengers" at bounding box center [369, 182] width 91 height 6
click at [348, 184] on strong "Gross $2875 for 4 passengers" at bounding box center [369, 182] width 91 height 6
drag, startPoint x: 351, startPoint y: 183, endPoint x: 347, endPoint y: 184, distance: 4.2
click at [347, 184] on strong "Gross $2875 for 4 passengers" at bounding box center [369, 182] width 91 height 6
drag, startPoint x: 410, startPoint y: 191, endPoint x: 323, endPoint y: 189, distance: 87.5
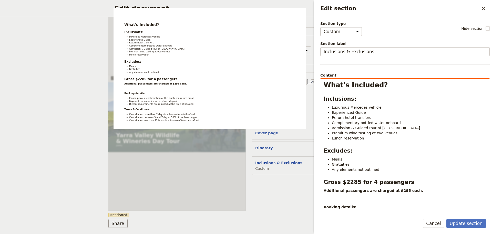
click at [323, 189] on div "What's Included? Inclusions: Luxurious Mercedes vehicle Experienced Guide Retur…" at bounding box center [405, 168] width 169 height 178
drag, startPoint x: 429, startPoint y: 178, endPoint x: 426, endPoint y: 181, distance: 4.9
click at [429, 179] on h2 "Gross $2285 for 4 passengers" at bounding box center [405, 182] width 163 height 8
click at [423, 182] on strong "Gross $2285 for 4 passengers / Nett $20" at bounding box center [385, 182] width 123 height 6
click at [427, 182] on h2 "Gross $2285 for 4 passengers / Nett $20" at bounding box center [405, 182] width 163 height 8
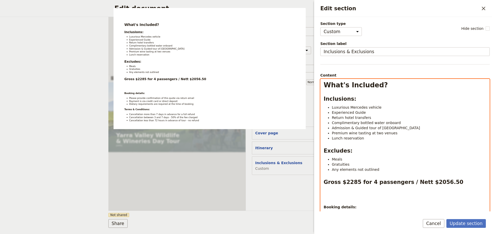
scroll to position [26, 0]
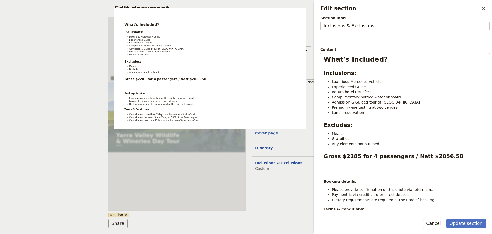
click at [354, 170] on div "What's Included? Inclusions: Luxurious Mercedes vehicle Experienced Guide Retur…" at bounding box center [405, 142] width 169 height 178
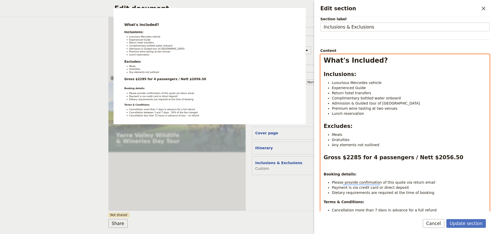
scroll to position [51, 0]
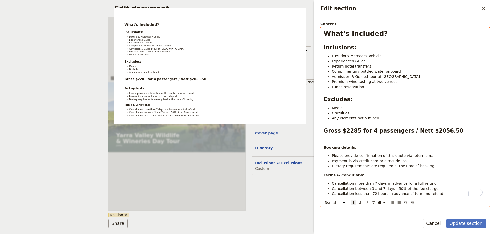
select select "h2"
click at [455, 130] on h2 "Gross $2285 for 4 passengers / Nett $2056.50" at bounding box center [405, 131] width 163 height 8
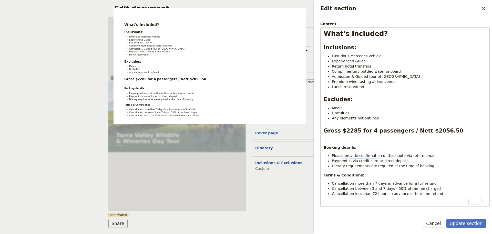
click at [440, 222] on button "Cancel" at bounding box center [434, 223] width 22 height 9
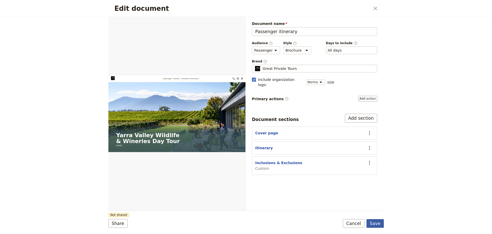
click at [380, 222] on button "Save" at bounding box center [375, 223] width 17 height 9
